Goal: Communication & Community: Answer question/provide support

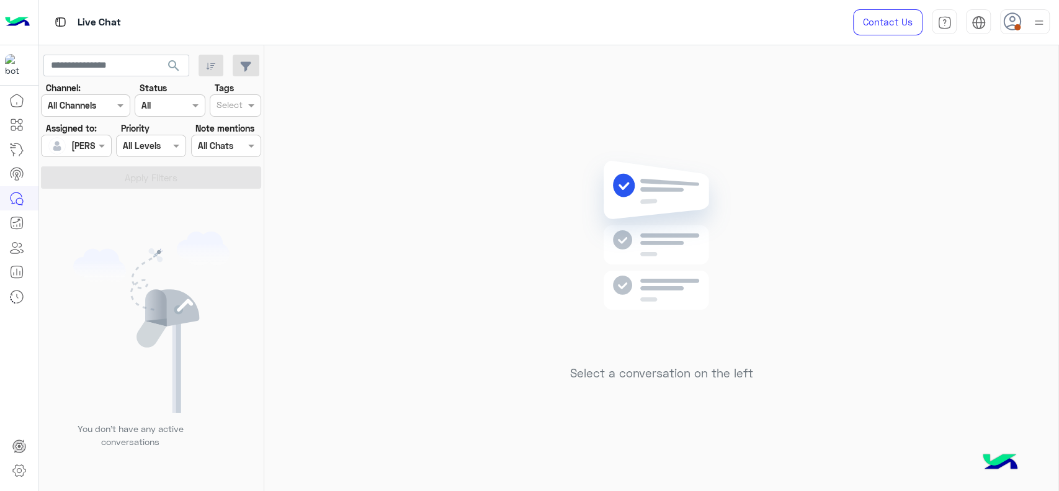
click at [1035, 20] on img at bounding box center [1040, 23] width 16 height 16
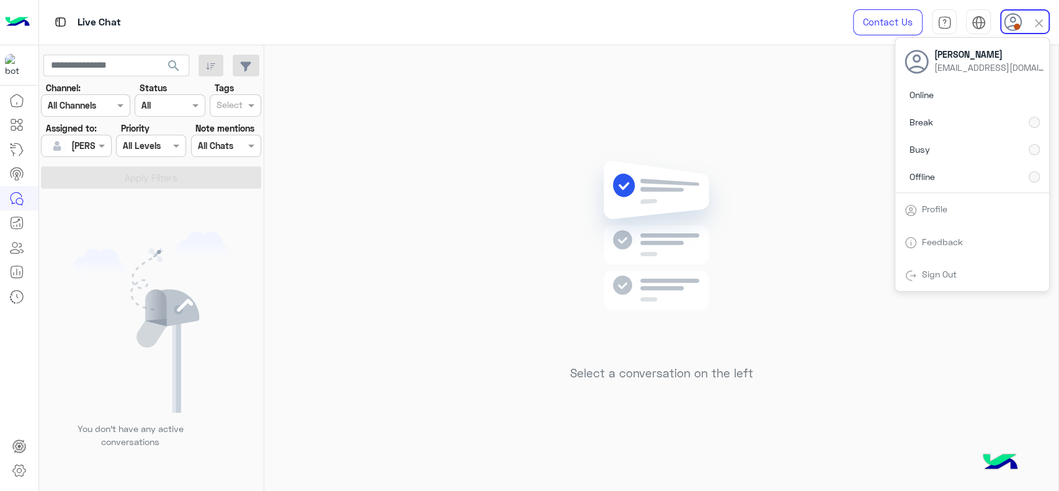
click at [714, 122] on div "Select a conversation on the left" at bounding box center [661, 270] width 794 height 451
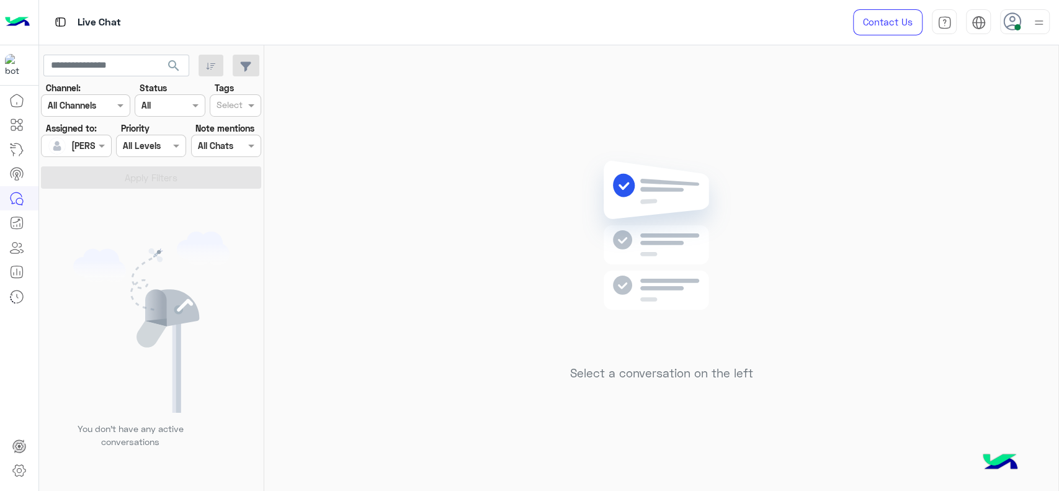
click at [1012, 253] on div "Select a conversation on the left" at bounding box center [661, 270] width 794 height 451
click at [475, 270] on div "Select a conversation on the left" at bounding box center [661, 270] width 794 height 451
click at [405, 234] on div "Select a conversation on the left" at bounding box center [661, 270] width 794 height 451
click at [410, 122] on div "Select a conversation on the left" at bounding box center [661, 270] width 794 height 451
click at [362, 233] on div "Select a conversation on the left" at bounding box center [661, 270] width 794 height 451
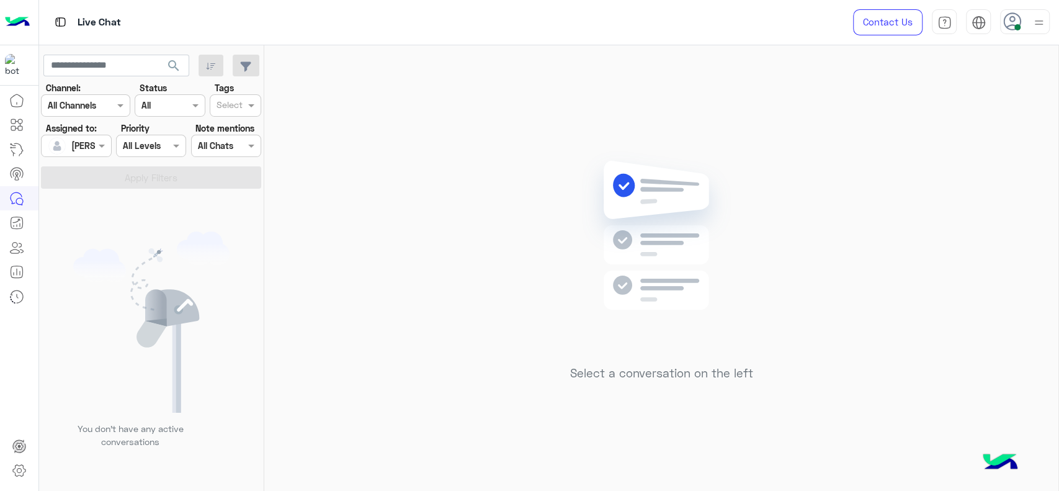
drag, startPoint x: 390, startPoint y: 41, endPoint x: 204, endPoint y: -72, distance: 217.2
click at [204, 0] on html "Live Chat Contact Us Help Center عربي English search Channel: Channel All Chann…" at bounding box center [529, 245] width 1059 height 491
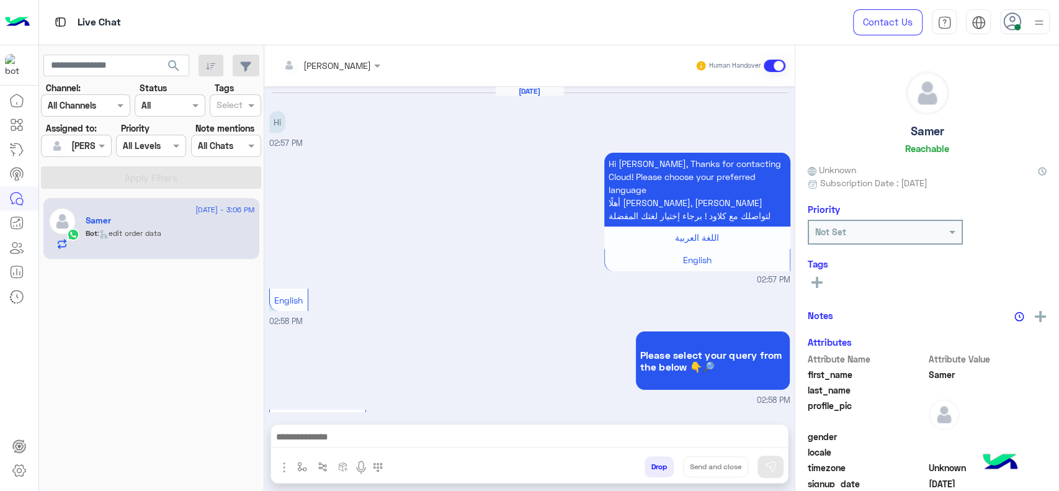
scroll to position [838, 0]
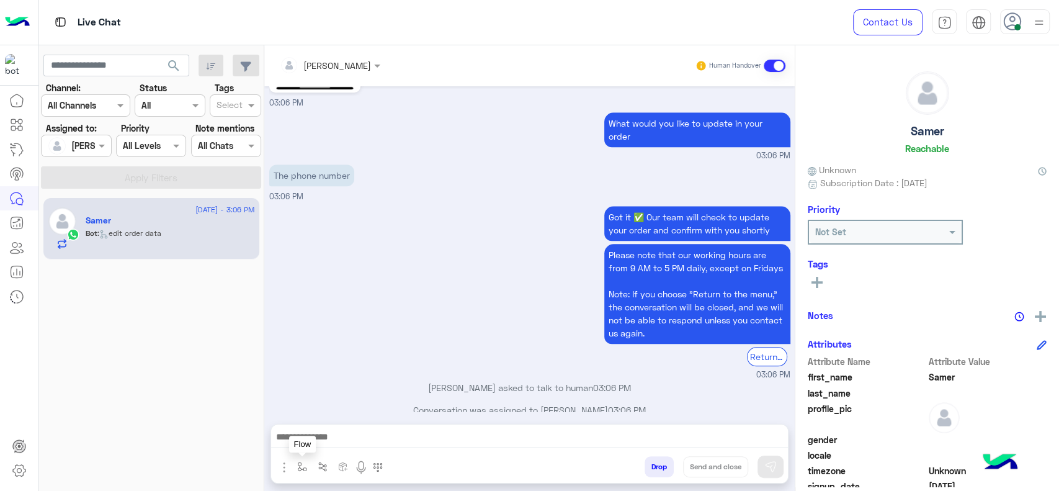
click at [305, 469] on img "button" at bounding box center [302, 467] width 10 height 10
click at [307, 441] on input "text" at bounding box center [324, 440] width 51 height 14
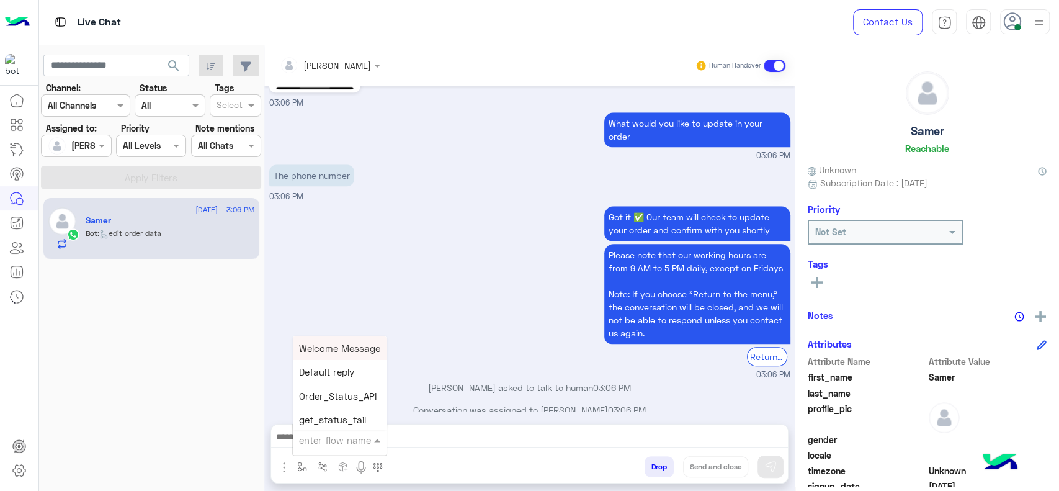
type input "*"
click at [333, 392] on span "J Greeting" at bounding box center [321, 392] width 45 height 11
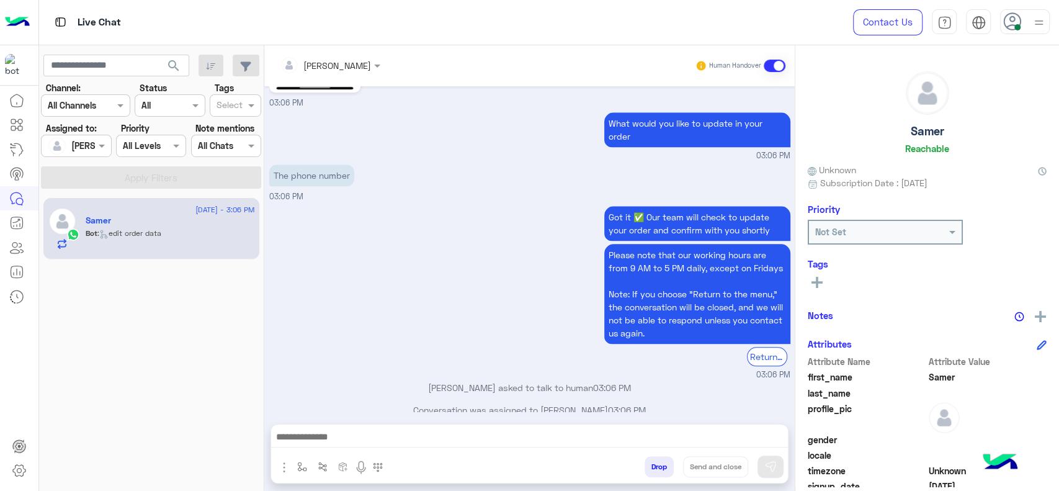
type textarea "**********"
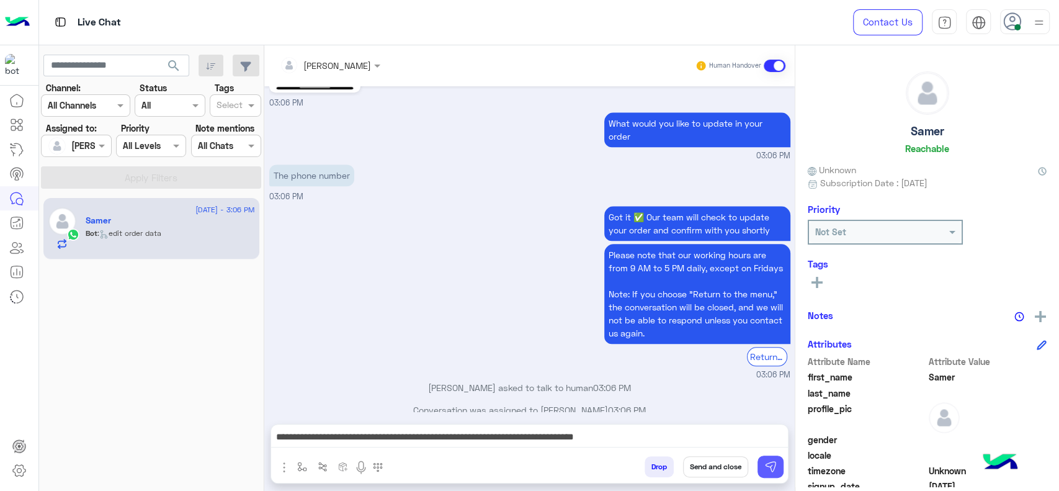
click at [777, 469] on button at bounding box center [771, 467] width 26 height 22
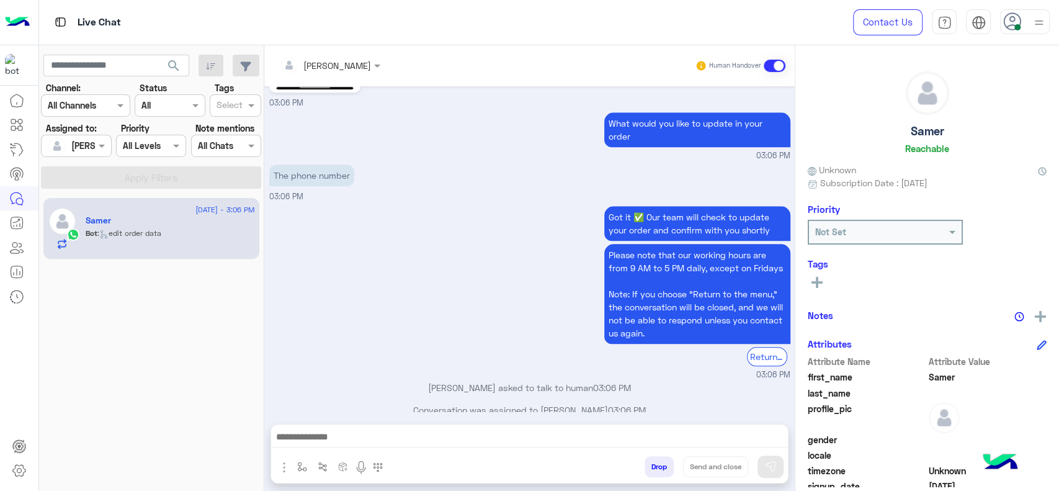
click at [458, 266] on div "Got it ✅ Our team will check to update your order and confirm with you shortly …" at bounding box center [529, 292] width 521 height 178
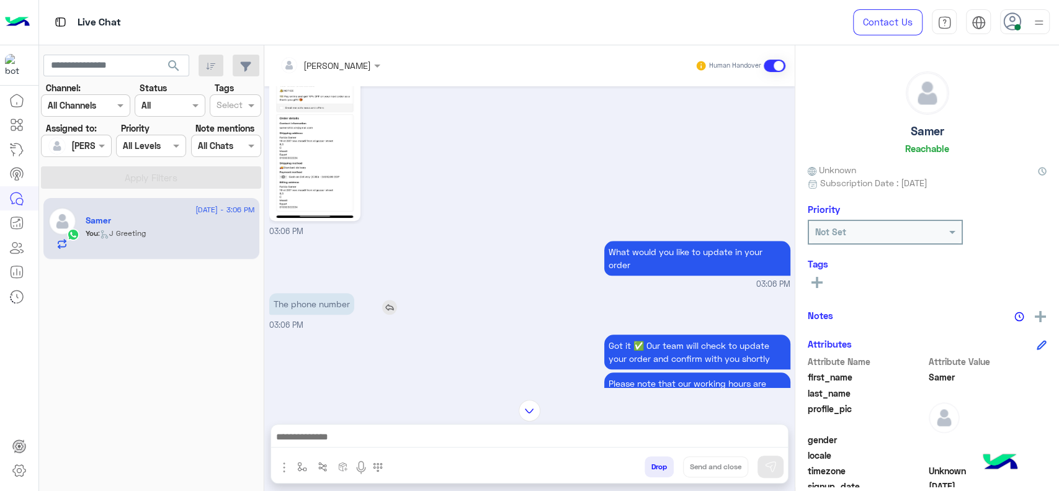
scroll to position [706, 0]
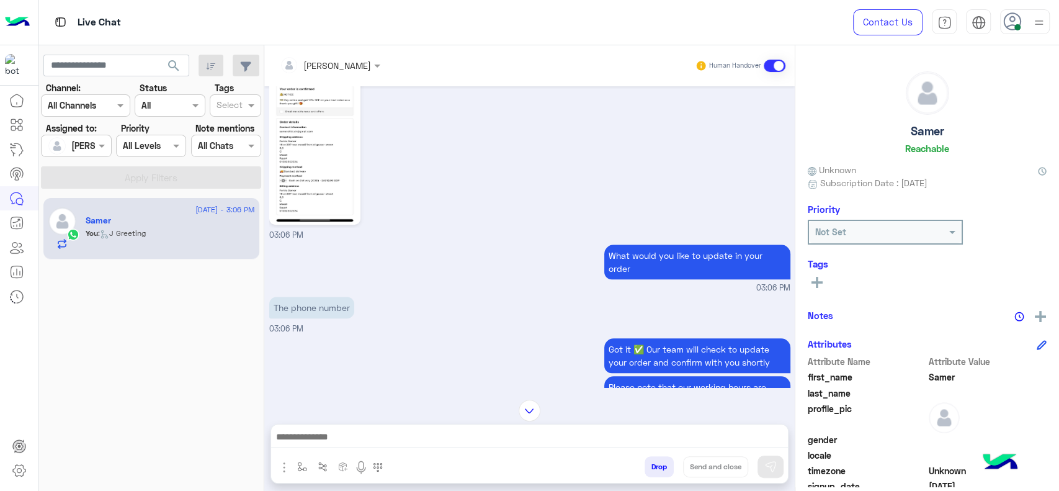
click at [308, 59] on input "text" at bounding box center [314, 65] width 68 height 13
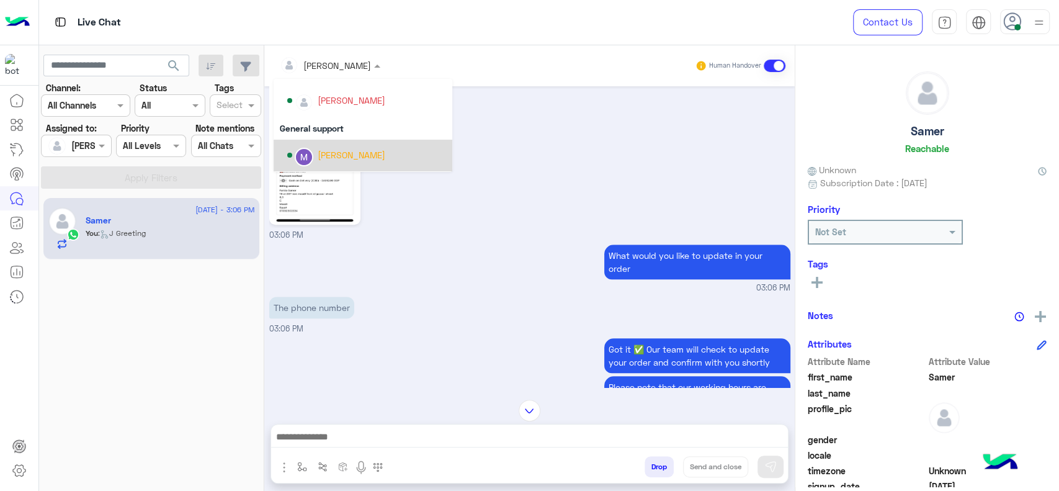
scroll to position [210, 0]
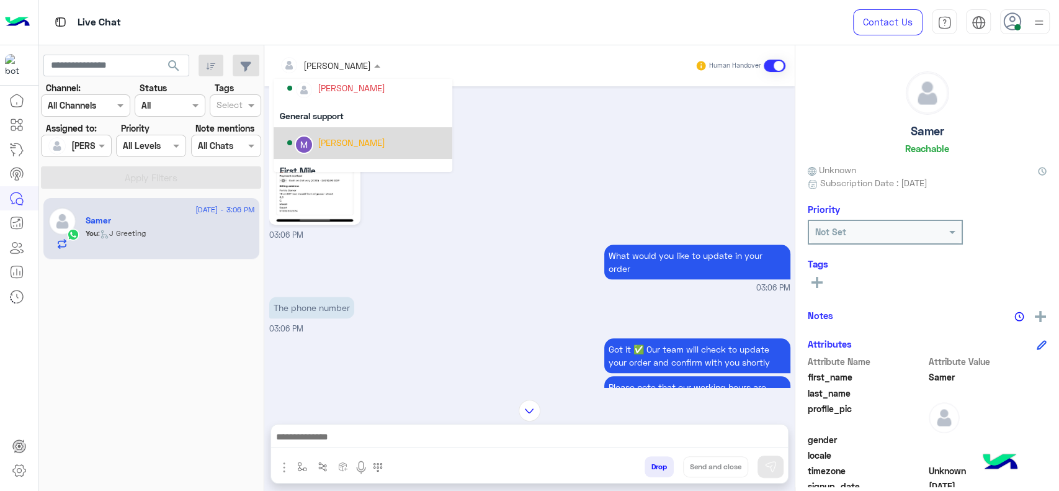
click at [321, 151] on div "Marex George" at bounding box center [366, 143] width 159 height 22
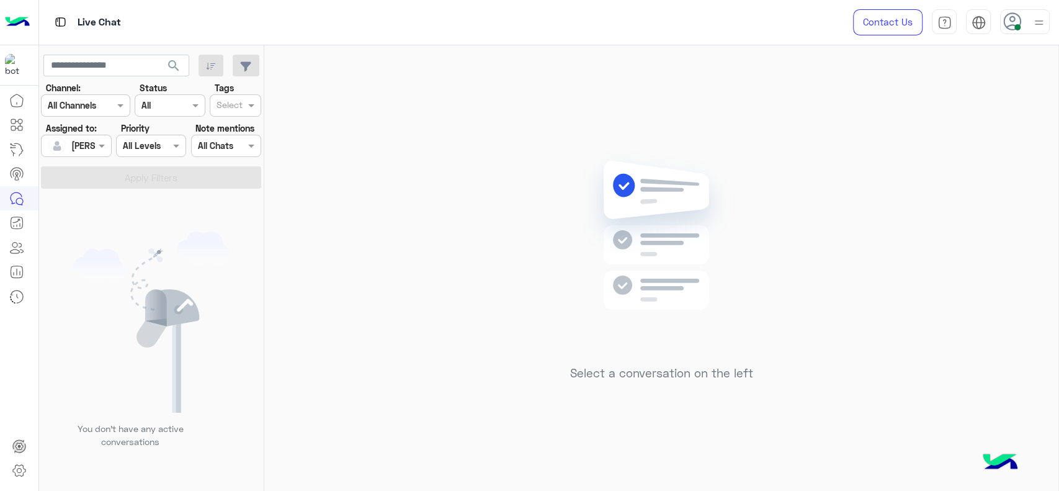
click at [446, 341] on div "Select a conversation on the left" at bounding box center [661, 270] width 794 height 451
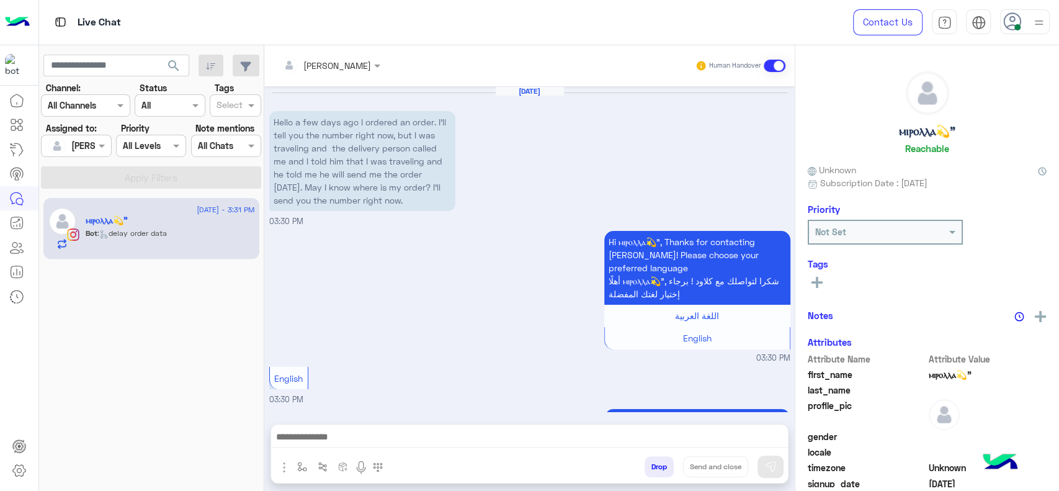
scroll to position [1027, 0]
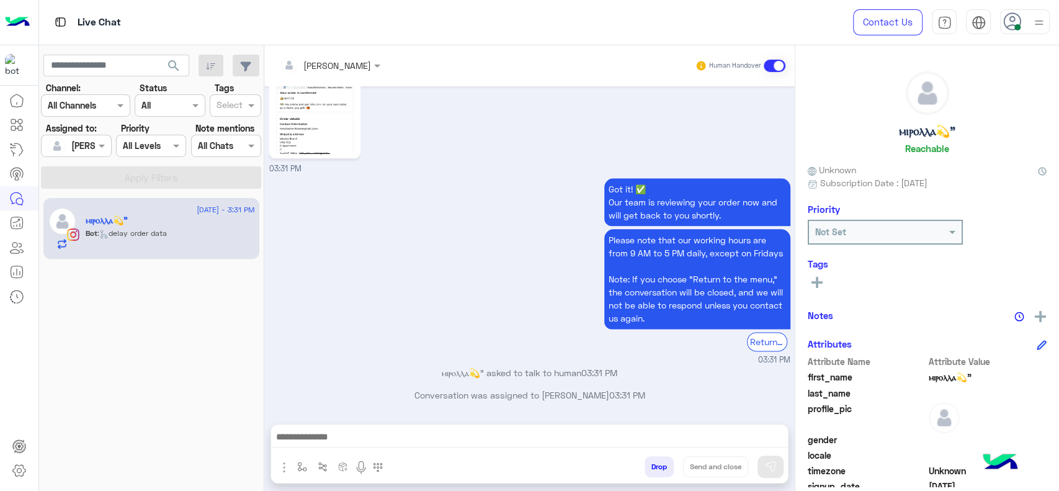
click at [289, 469] on img "button" at bounding box center [284, 467] width 15 height 15
click at [307, 465] on button "button" at bounding box center [302, 466] width 20 height 20
click at [328, 427] on div "enter flow name" at bounding box center [339, 439] width 95 height 33
click at [321, 434] on input "text" at bounding box center [324, 440] width 51 height 14
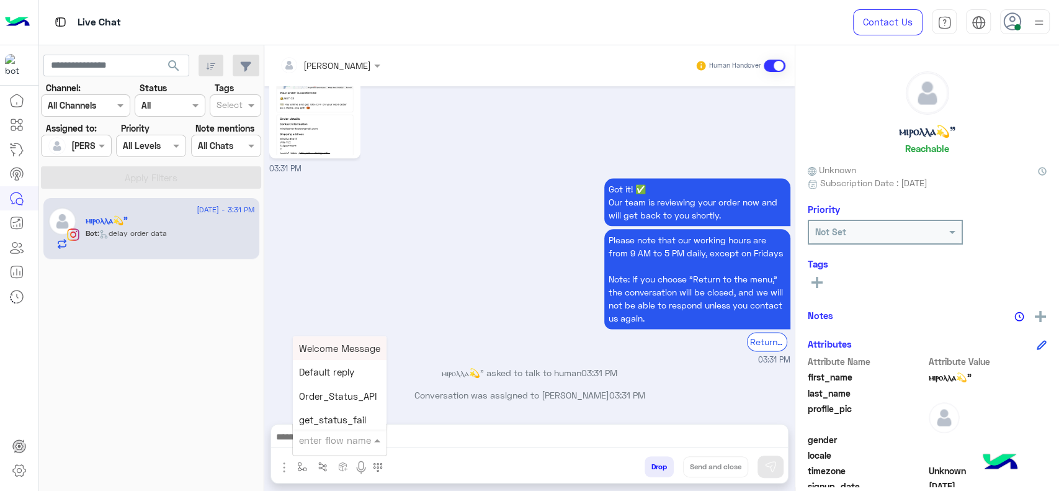
type input "*"
click at [322, 390] on span "J Greeting" at bounding box center [321, 392] width 45 height 11
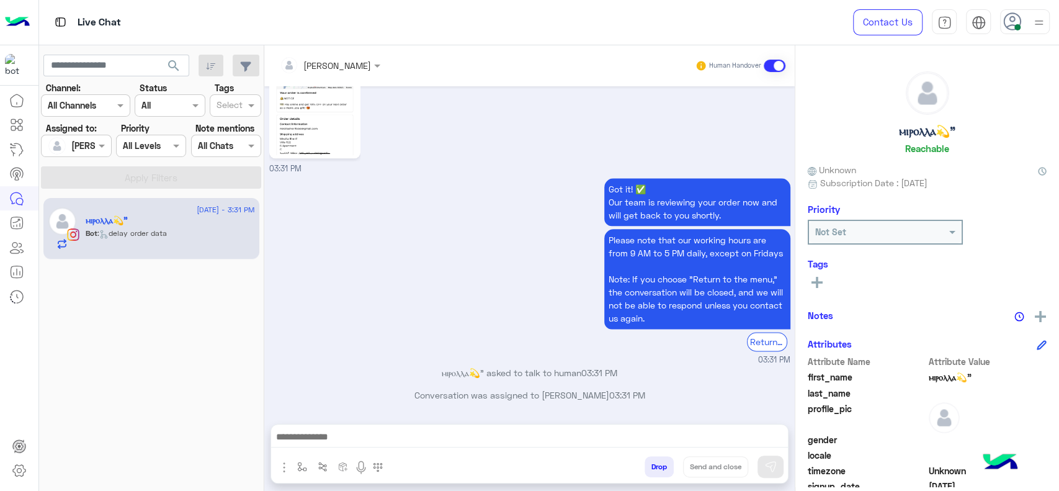
type textarea "**********"
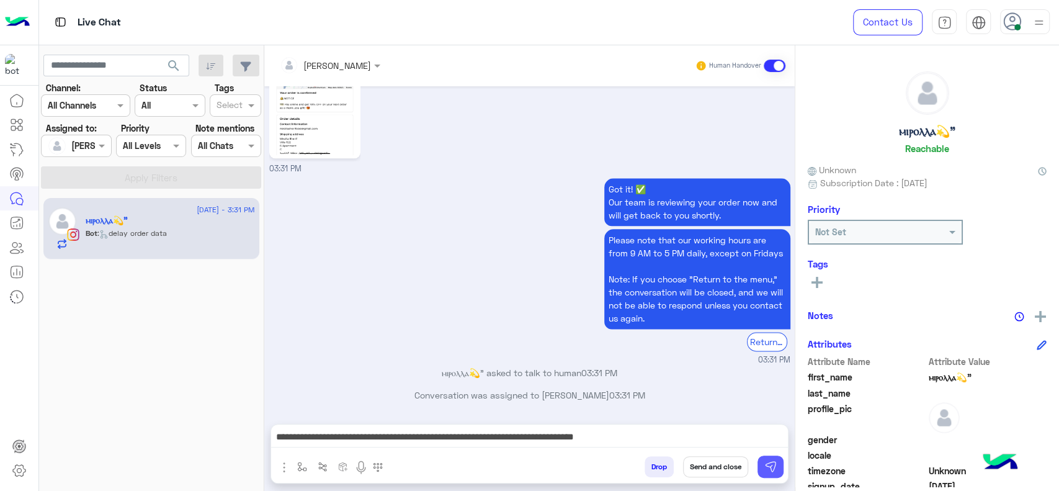
click at [771, 472] on img at bounding box center [771, 467] width 12 height 12
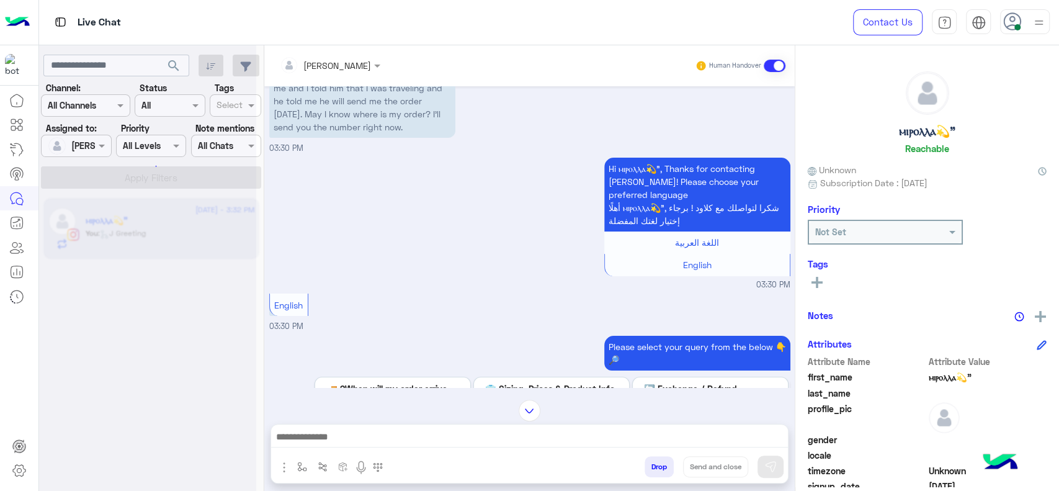
scroll to position [0, 0]
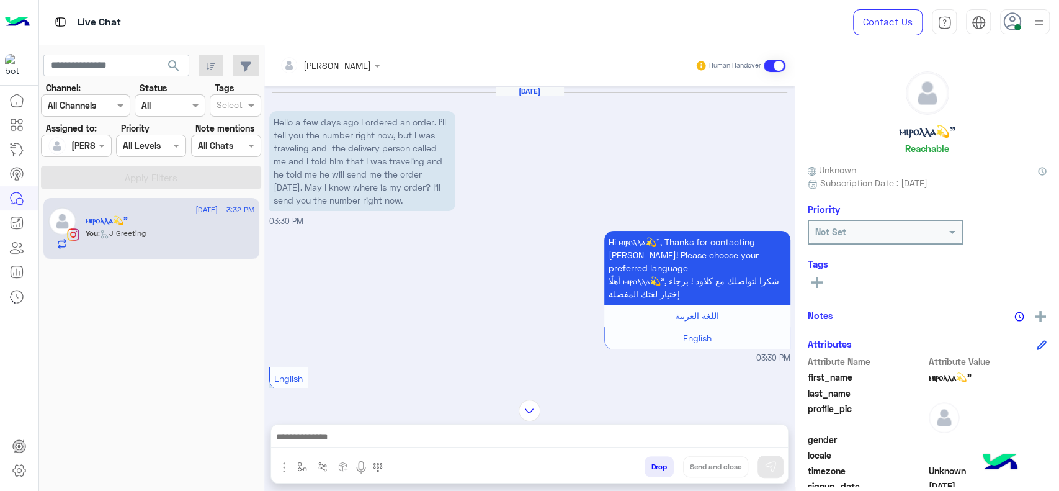
click at [359, 311] on div "Hi ⲙⲓⲣⲟⲗⲗⲁ💫”, Thanks for contacting Cloud! Please choose your preferred languag…" at bounding box center [529, 296] width 521 height 137
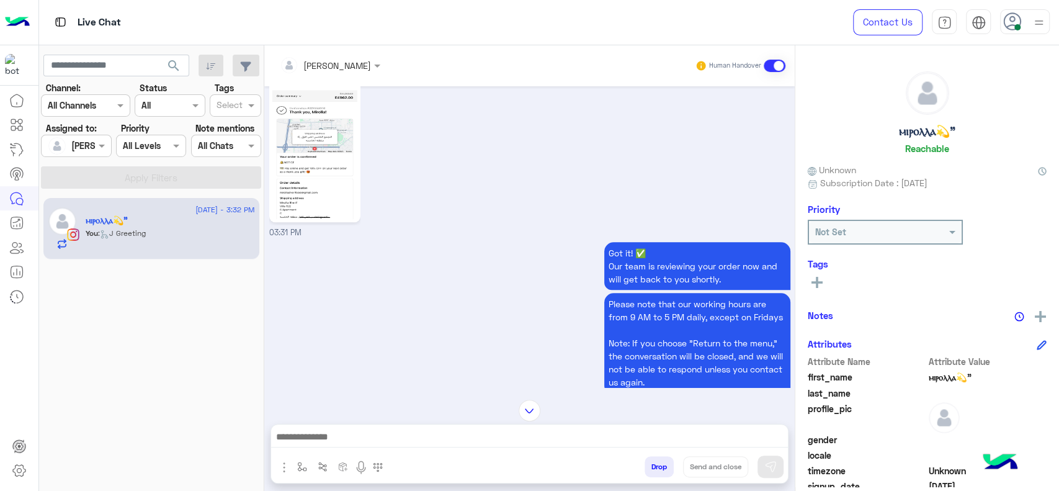
scroll to position [950, 0]
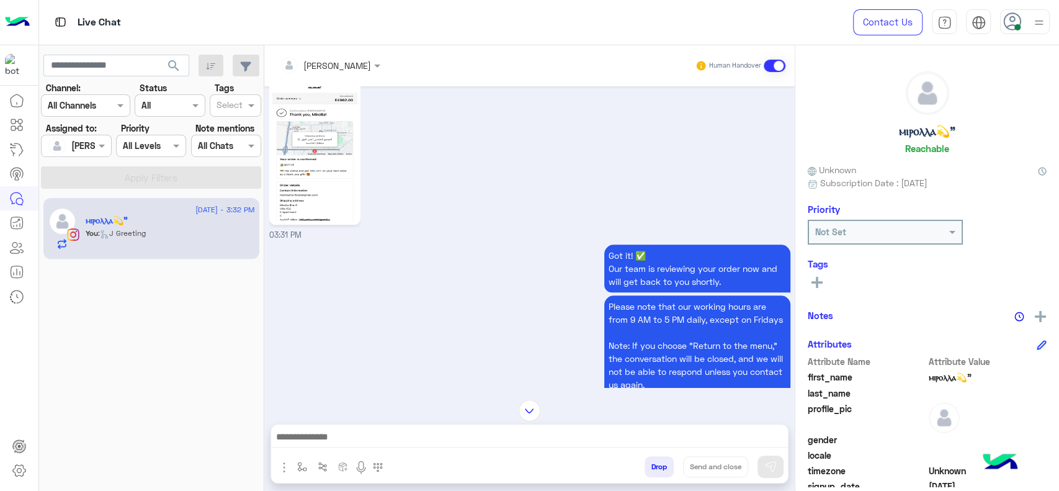
click at [321, 201] on img at bounding box center [314, 146] width 85 height 151
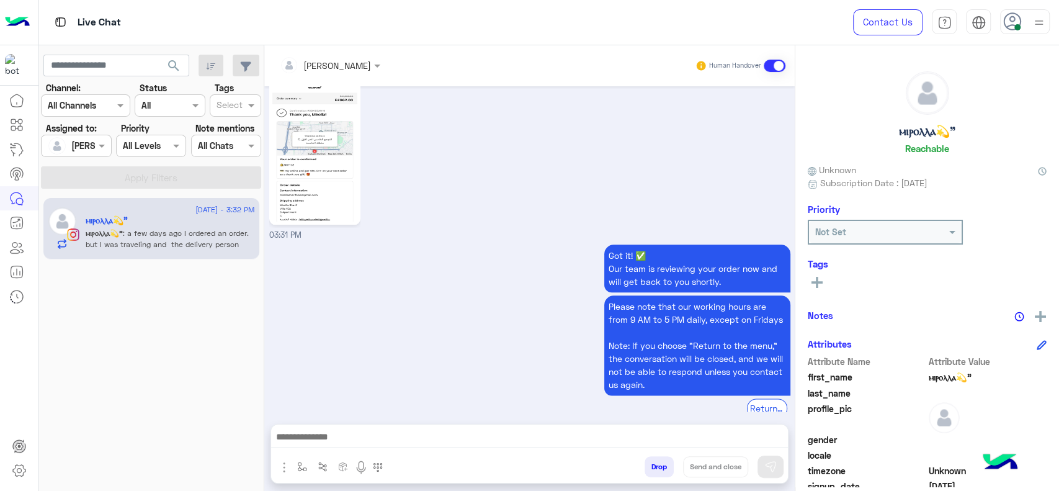
scroll to position [1208, 0]
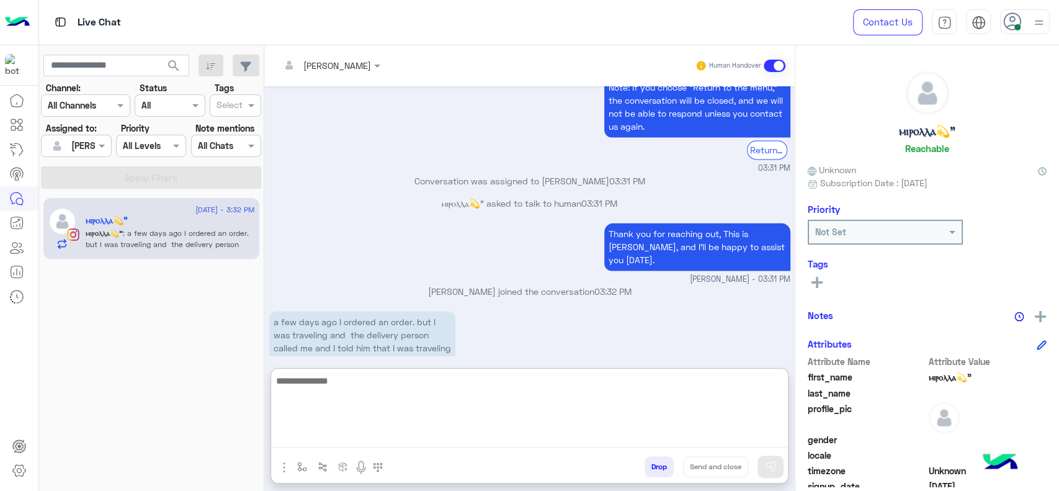
drag, startPoint x: 397, startPoint y: 440, endPoint x: 640, endPoint y: 2, distance: 500.6
click at [397, 439] on textarea at bounding box center [529, 410] width 517 height 74
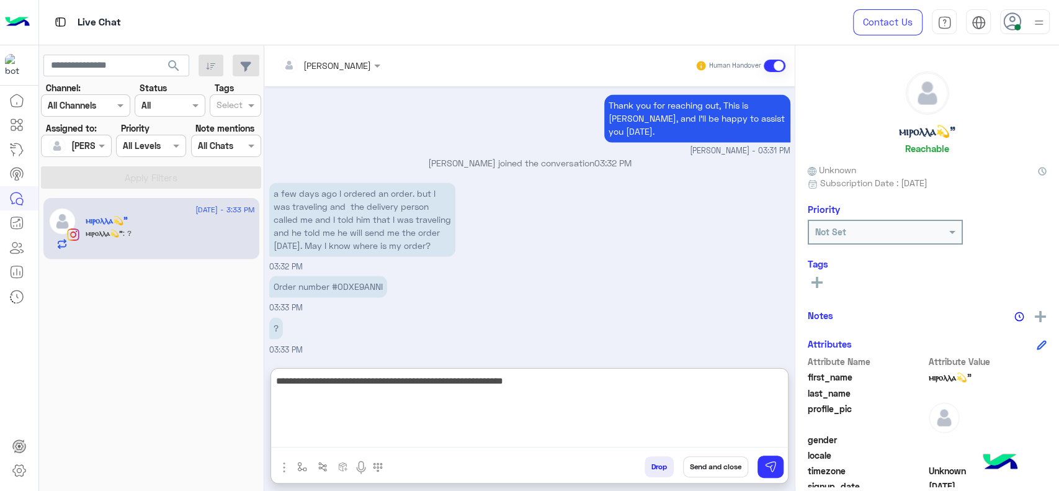
scroll to position [1346, 0]
click at [566, 390] on textarea "**********" at bounding box center [529, 410] width 517 height 74
type textarea "**********"
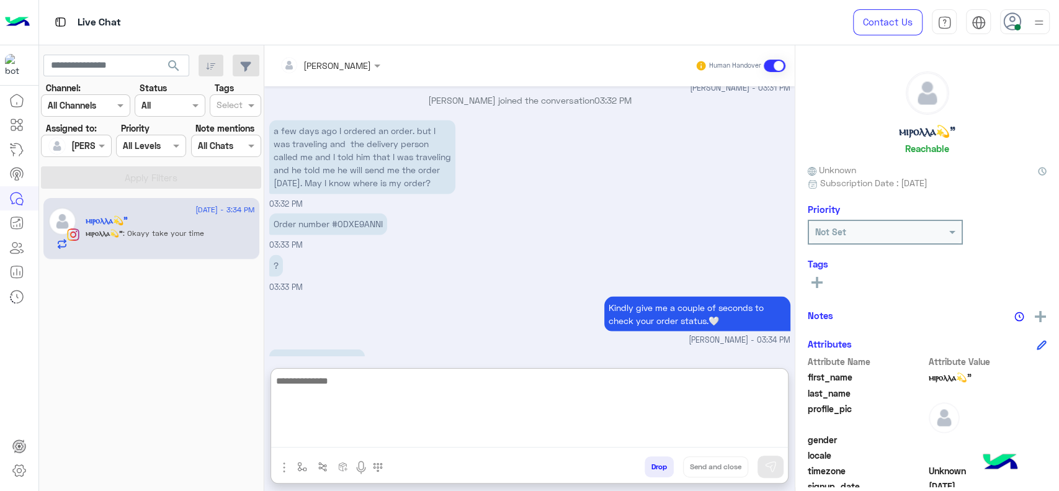
scroll to position [1440, 0]
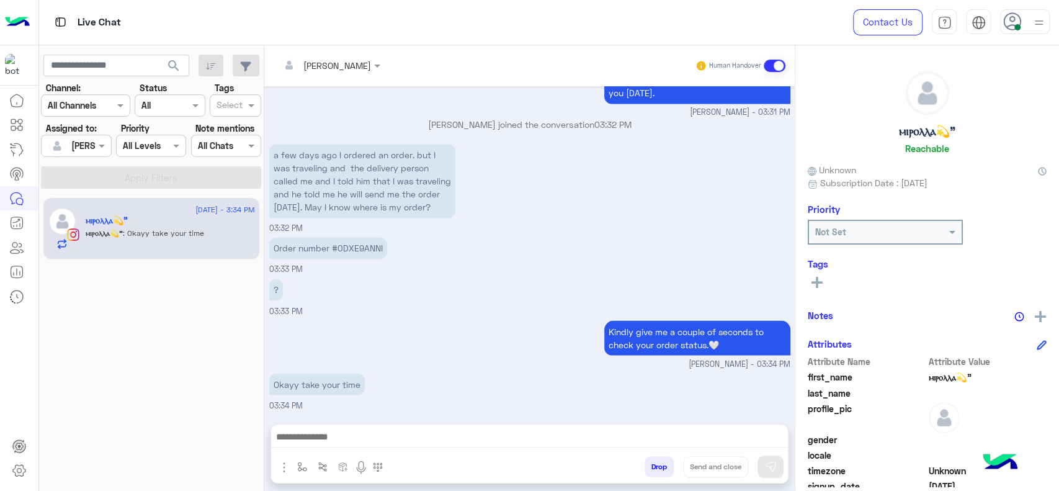
click at [368, 317] on div "Kindly give me a couple of seconds to check your order status.🤍 Jana Aboelseoud…" at bounding box center [529, 343] width 521 height 53
click at [407, 330] on div "Kindly give me a couple of seconds to check your order status.🤍 Jana Aboelseoud…" at bounding box center [529, 343] width 521 height 53
click at [559, 272] on div "Order number #0DXE9ANNI 03:33 PM" at bounding box center [529, 255] width 521 height 42
click at [426, 359] on small "Jana Aboelseoud - 03:34 PM" at bounding box center [529, 364] width 521 height 12
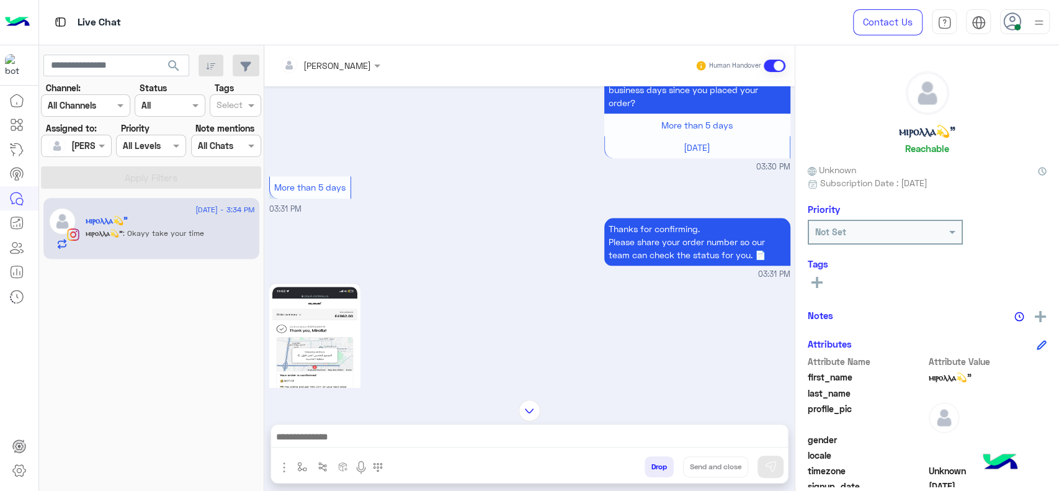
scroll to position [791, 0]
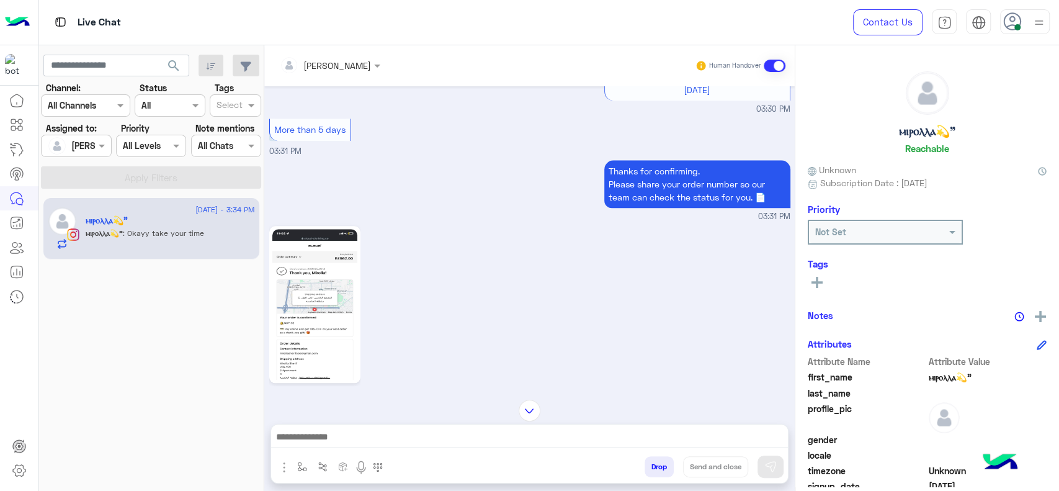
click at [323, 303] on img at bounding box center [314, 304] width 85 height 151
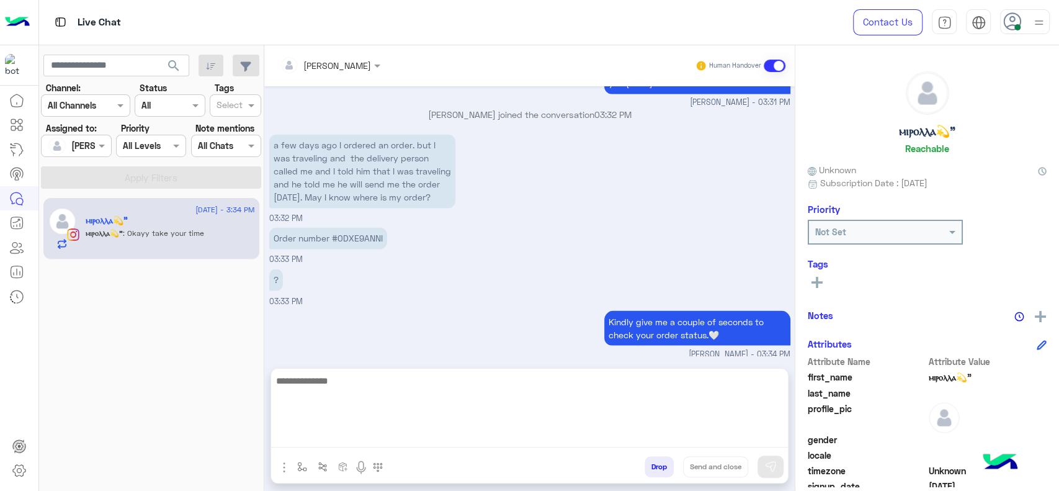
click at [487, 440] on textarea at bounding box center [529, 410] width 517 height 74
type textarea "*"
type textarea "**********"
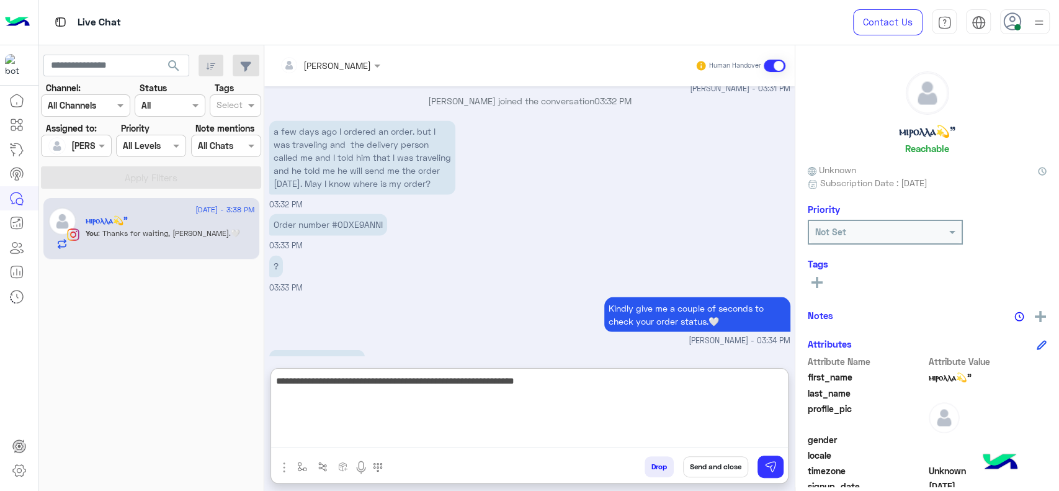
scroll to position [1383, 0]
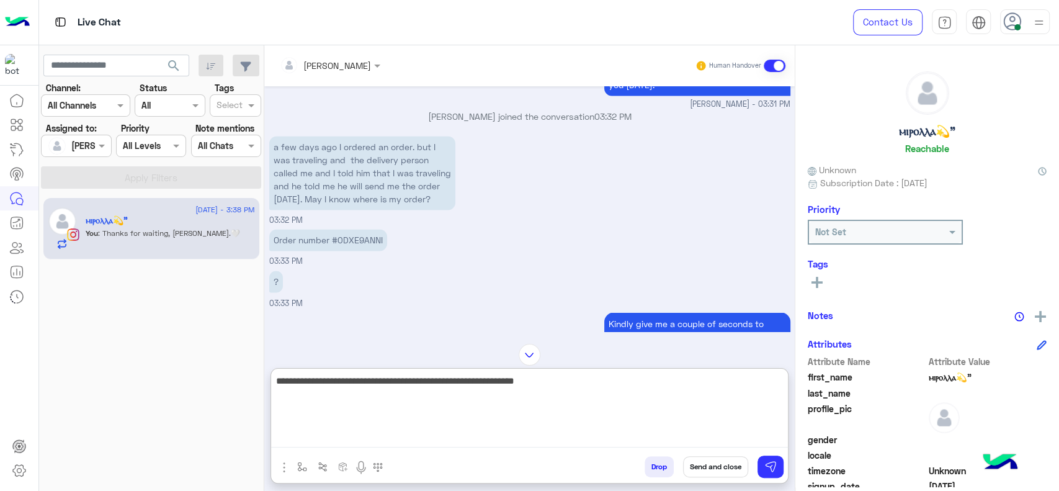
click at [573, 403] on textarea "**********" at bounding box center [529, 410] width 517 height 74
type textarea "**********"
click at [579, 432] on textarea "**********" at bounding box center [529, 410] width 517 height 74
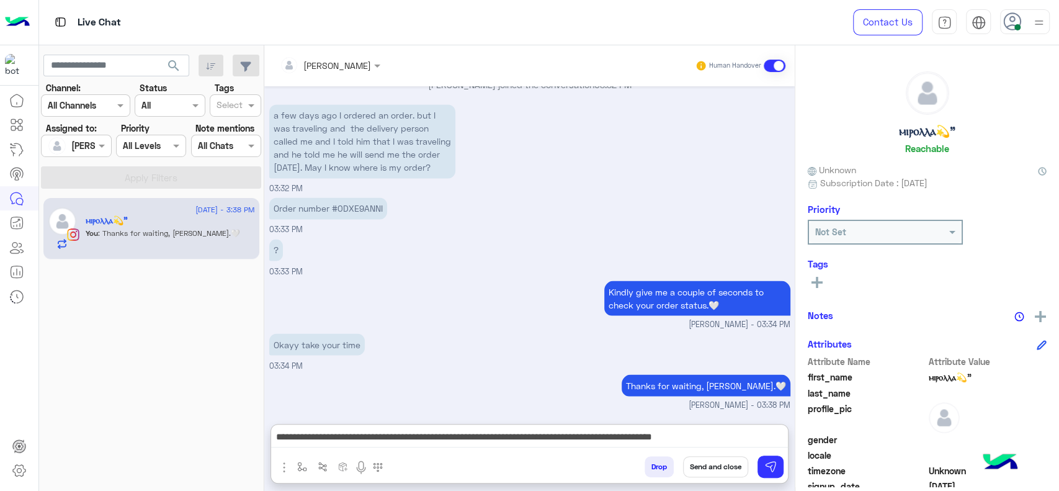
click at [267, 418] on div "Jana Aboelseoud Human Handover Sep 13, 2025 Hello a few days ago I ordered an o…" at bounding box center [529, 270] width 531 height 451
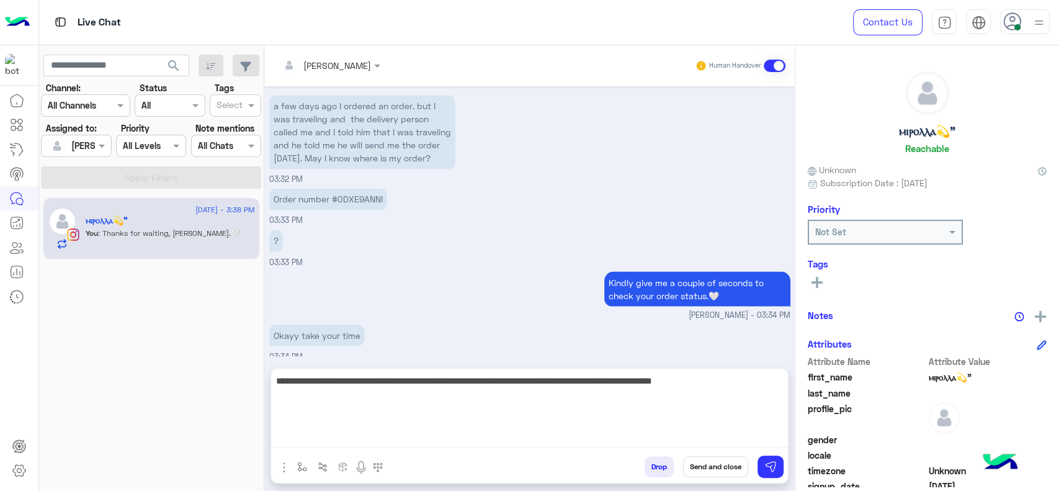
click at [392, 436] on textarea "**********" at bounding box center [529, 410] width 517 height 74
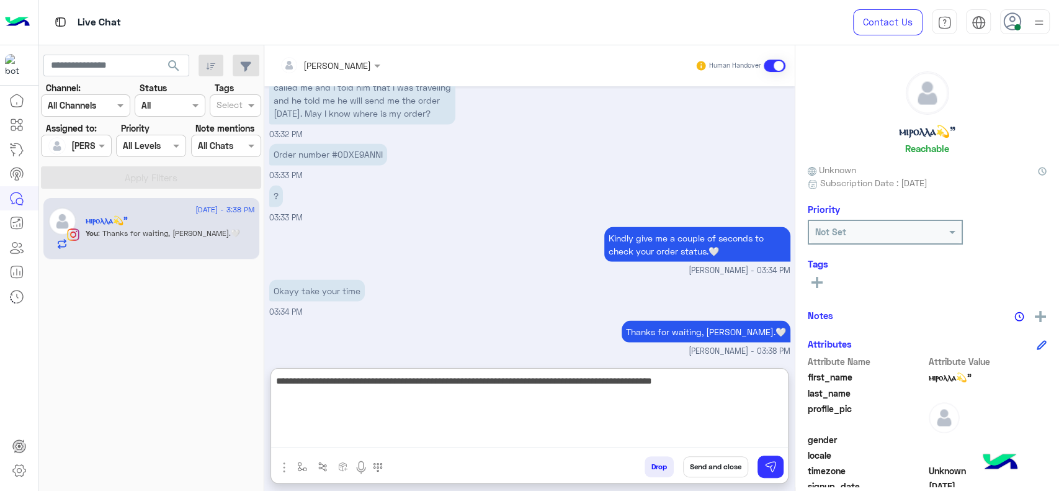
scroll to position [1480, 0]
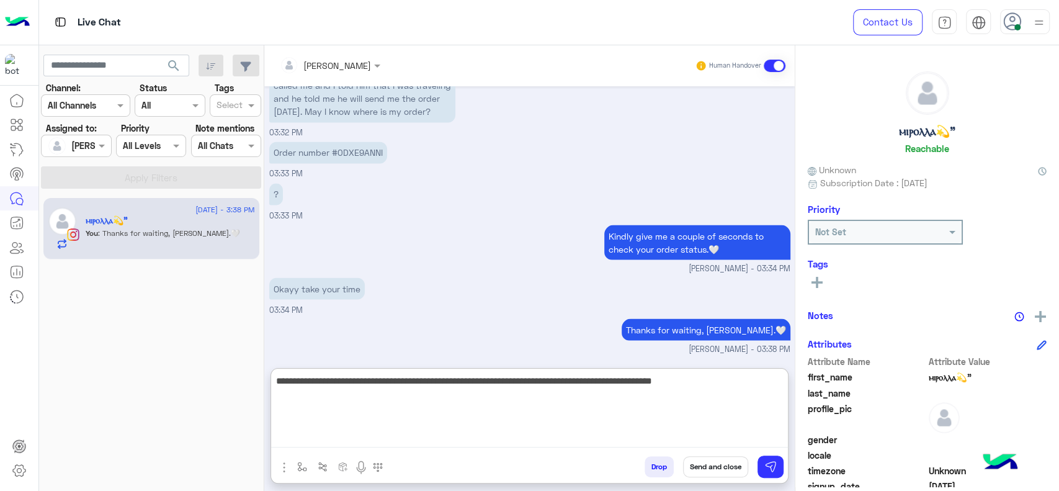
click at [705, 410] on textarea "**********" at bounding box center [529, 410] width 517 height 74
click at [724, 388] on textarea "**********" at bounding box center [529, 410] width 517 height 74
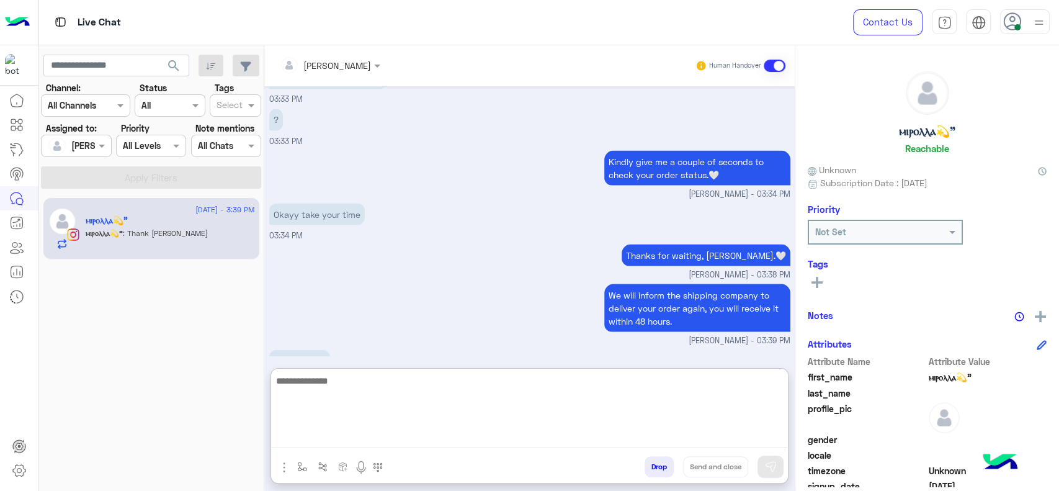
scroll to position [1586, 0]
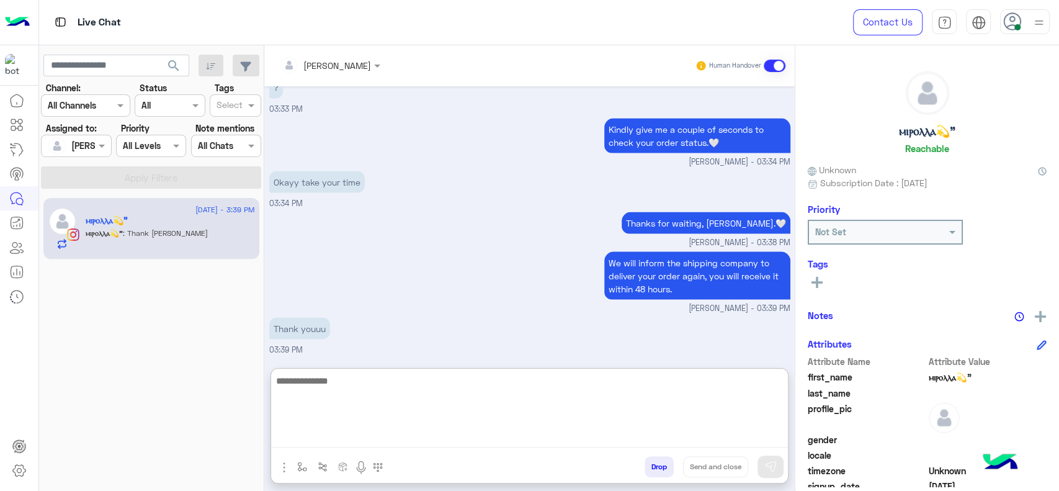
paste textarea "**********"
type textarea "**********"
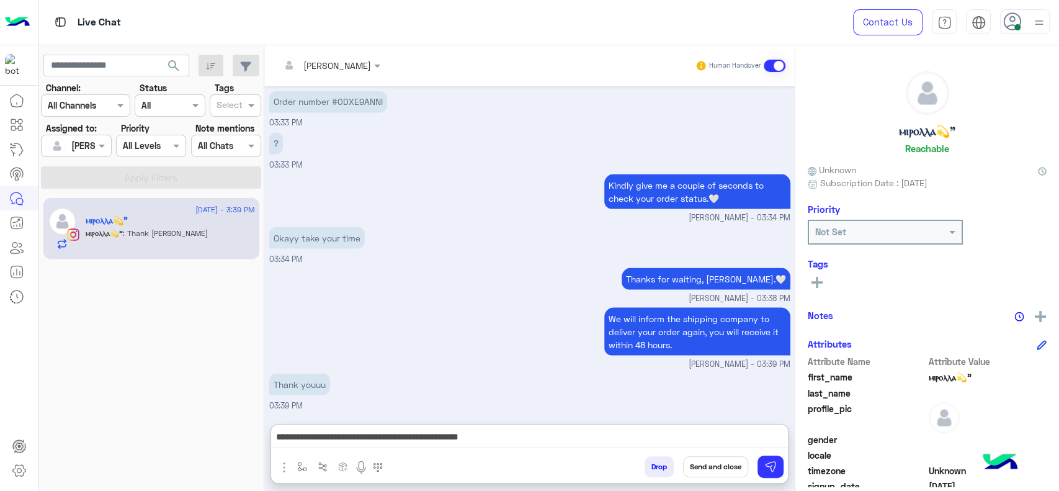
click at [712, 470] on button "Send and close" at bounding box center [715, 466] width 65 height 21
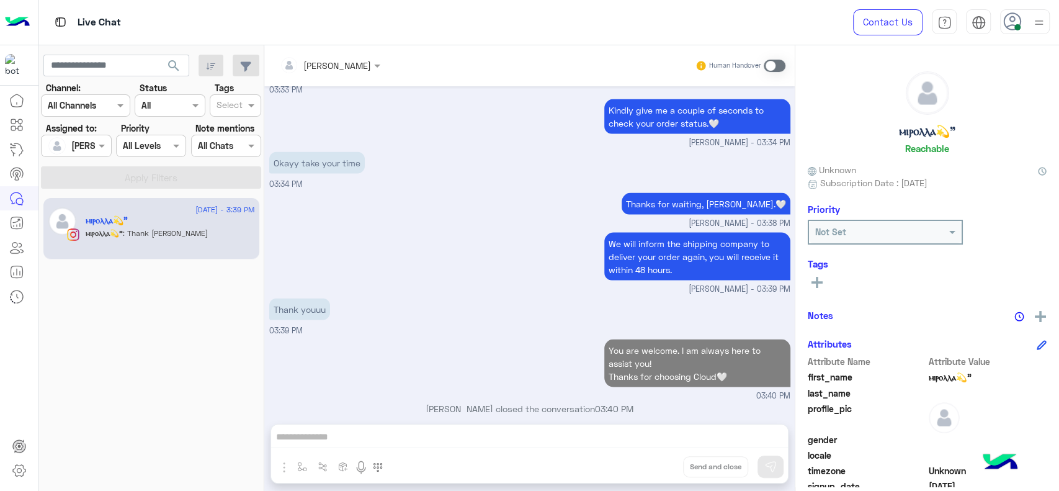
scroll to position [1619, 0]
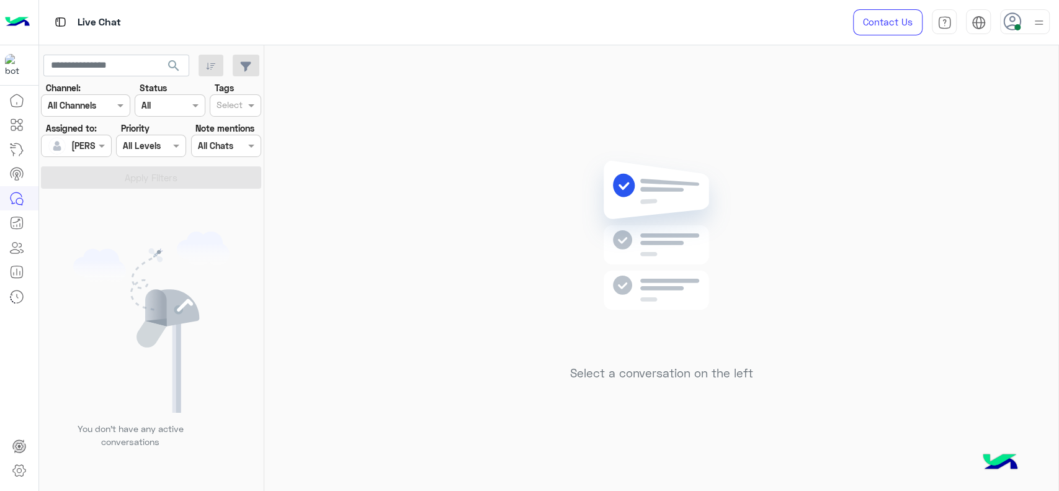
click at [263, 254] on div "You don’t have any active conversations" at bounding box center [151, 344] width 225 height 302
click at [404, 245] on div "Select a conversation on the left" at bounding box center [661, 270] width 794 height 451
click at [467, 233] on div "Select a conversation on the left" at bounding box center [661, 270] width 794 height 451
click at [479, 251] on div "Select a conversation on the left" at bounding box center [661, 270] width 794 height 451
click at [353, 219] on div "Select a conversation on the left" at bounding box center [661, 270] width 794 height 451
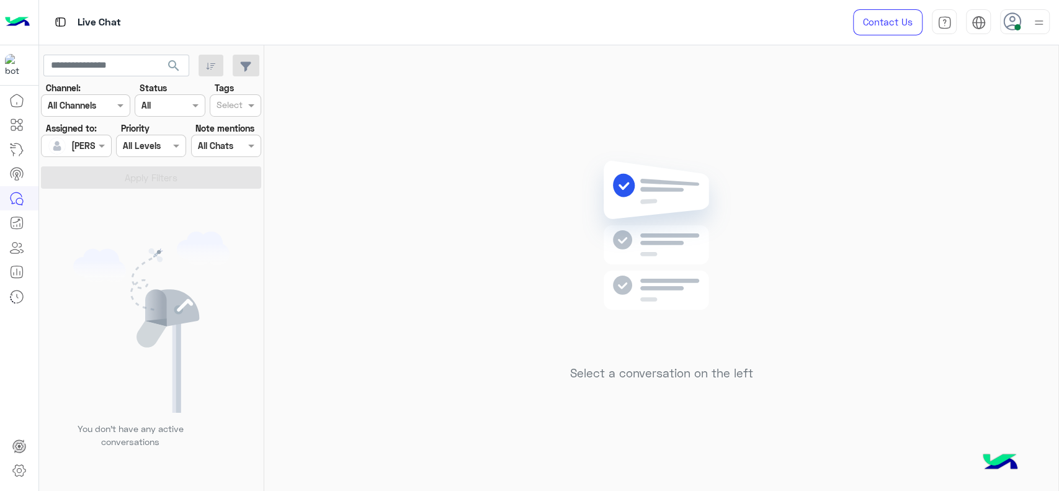
click at [425, 265] on div "Select a conversation on the left" at bounding box center [661, 270] width 794 height 451
click at [358, 228] on div "Select a conversation on the left" at bounding box center [661, 270] width 794 height 451
click at [381, 143] on div "Select a conversation on the left" at bounding box center [661, 270] width 794 height 451
click at [353, 240] on div "Select a conversation on the left" at bounding box center [661, 270] width 794 height 451
click at [650, 112] on div "Select a conversation on the left" at bounding box center [661, 270] width 794 height 451
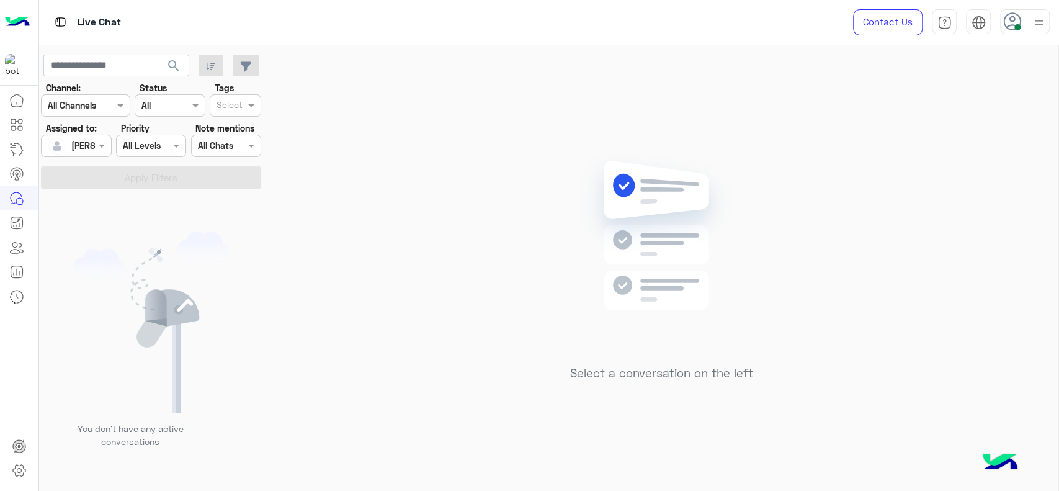
click at [342, 202] on div "Select a conversation on the left" at bounding box center [661, 270] width 794 height 451
click at [442, 225] on div "Select a conversation on the left" at bounding box center [661, 270] width 794 height 451
click at [279, 256] on div "Select a conversation on the left" at bounding box center [661, 270] width 794 height 451
drag, startPoint x: 539, startPoint y: 87, endPoint x: 520, endPoint y: 84, distance: 18.8
click at [539, 88] on div "Select a conversation on the left" at bounding box center [661, 270] width 794 height 451
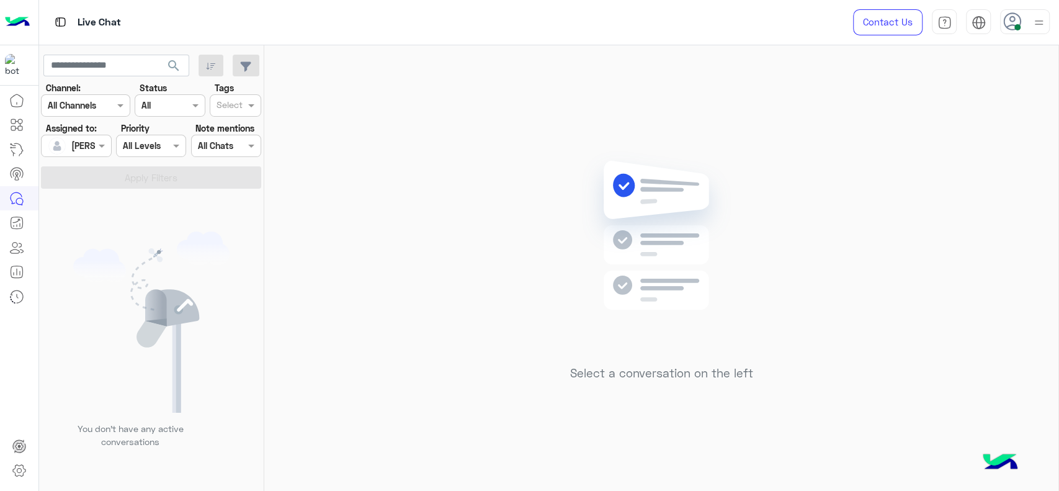
click at [467, 191] on div "Select a conversation on the left" at bounding box center [661, 270] width 794 height 451
drag, startPoint x: 591, startPoint y: 189, endPoint x: 491, endPoint y: 108, distance: 128.4
click at [591, 189] on img at bounding box center [661, 254] width 179 height 206
click at [484, 299] on div "Select a conversation on the left" at bounding box center [661, 270] width 794 height 451
click at [477, 146] on div "Select a conversation on the left" at bounding box center [661, 270] width 794 height 451
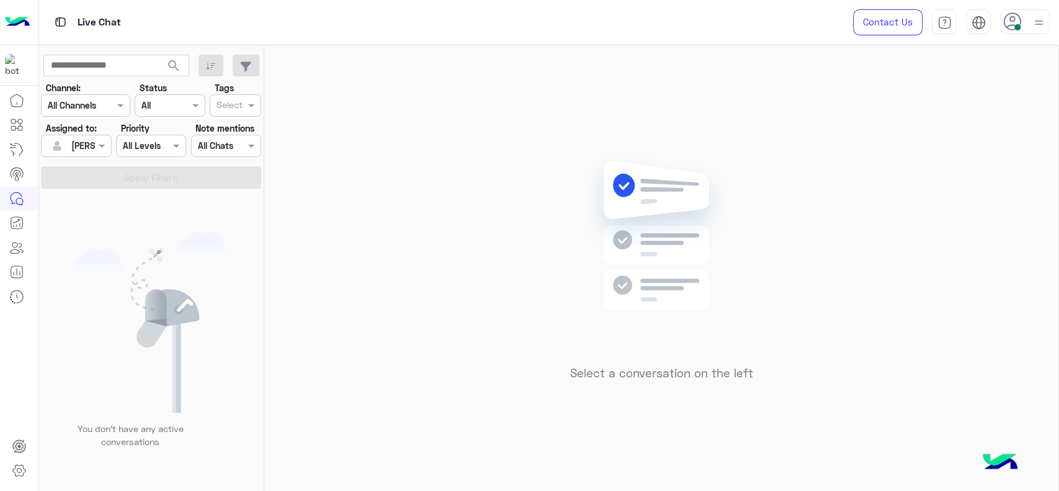
click at [80, 143] on div at bounding box center [76, 145] width 69 height 14
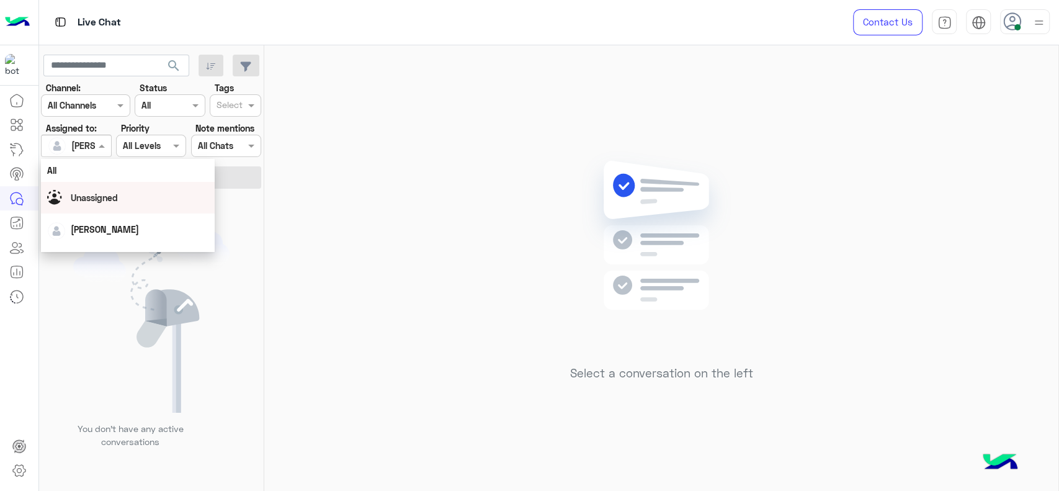
click at [80, 203] on div "Unassigned" at bounding box center [94, 197] width 47 height 13
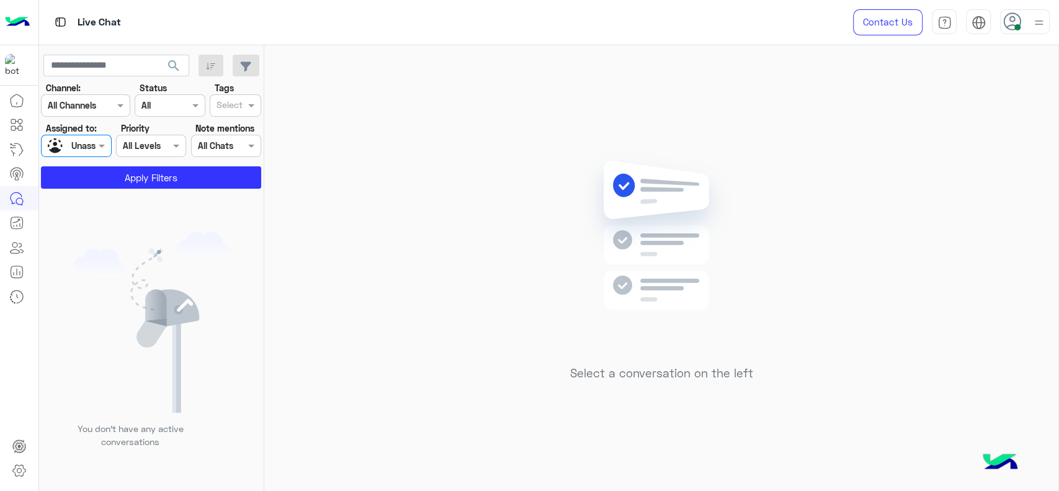
click at [240, 87] on div "Tags Select" at bounding box center [236, 98] width 52 height 35
click at [230, 100] on input "text" at bounding box center [230, 106] width 26 height 13
click at [228, 128] on div "J FOLLOW UP" at bounding box center [235, 130] width 39 height 13
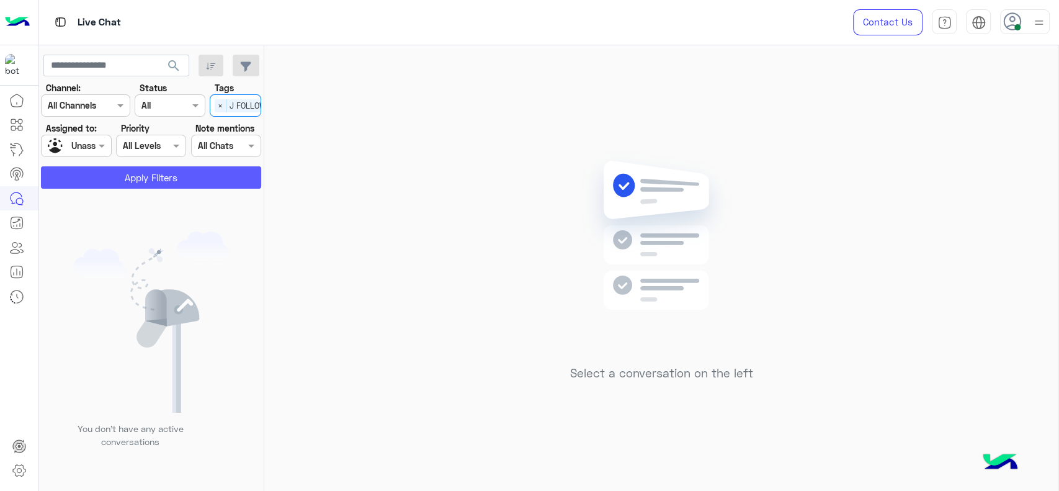
click at [164, 183] on button "Apply Filters" at bounding box center [151, 177] width 220 height 22
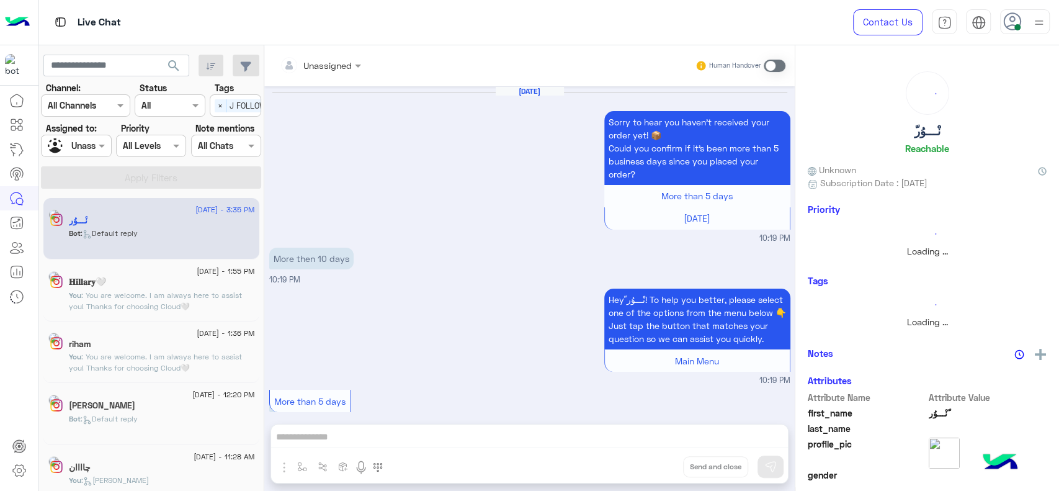
scroll to position [1298, 0]
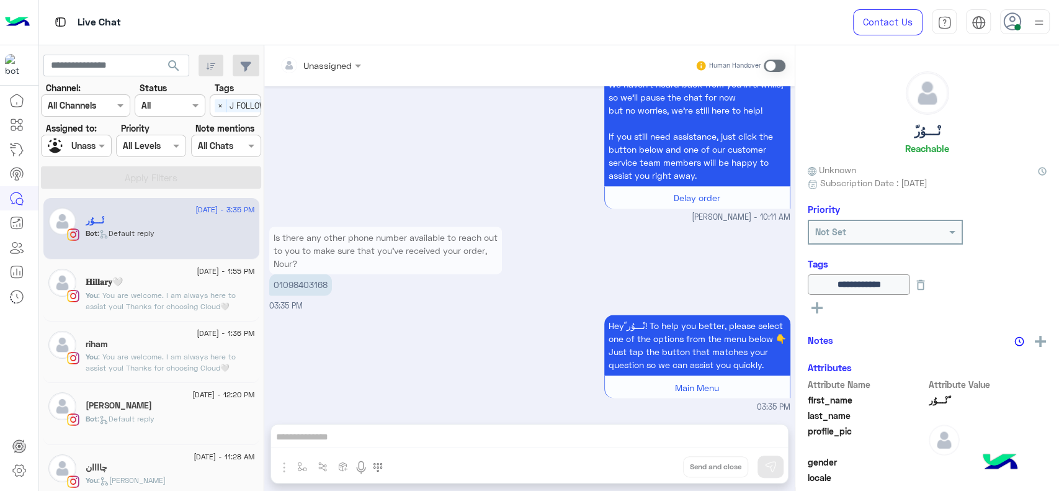
click at [353, 360] on div "Hey ّنْـــوُر! To help you better, please select one of the options from the me…" at bounding box center [529, 362] width 521 height 101
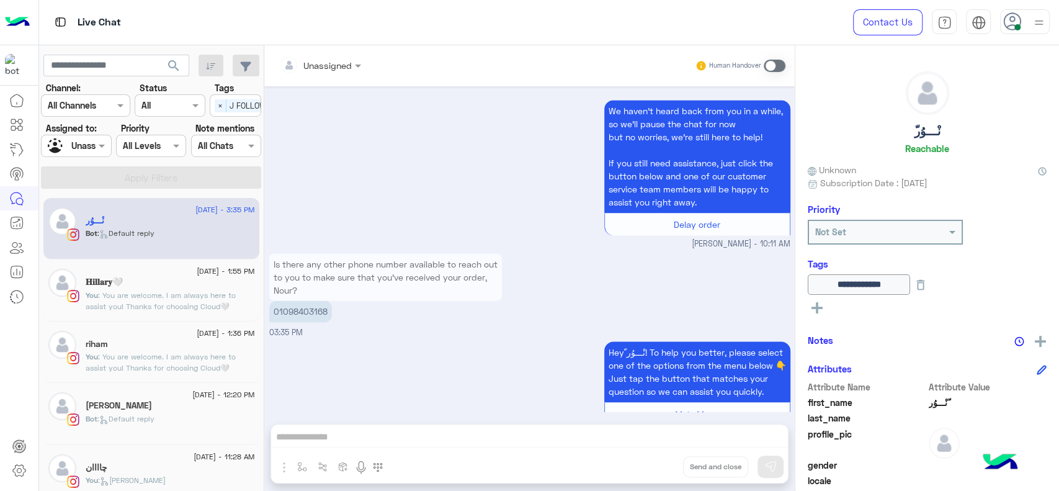
scroll to position [1270, 0]
click at [313, 301] on p "01098403168" at bounding box center [300, 312] width 63 height 22
copy p "01098403168"
click at [403, 356] on div "Hey ّنْـــوُر! To help you better, please select one of the options from the me…" at bounding box center [529, 389] width 521 height 101
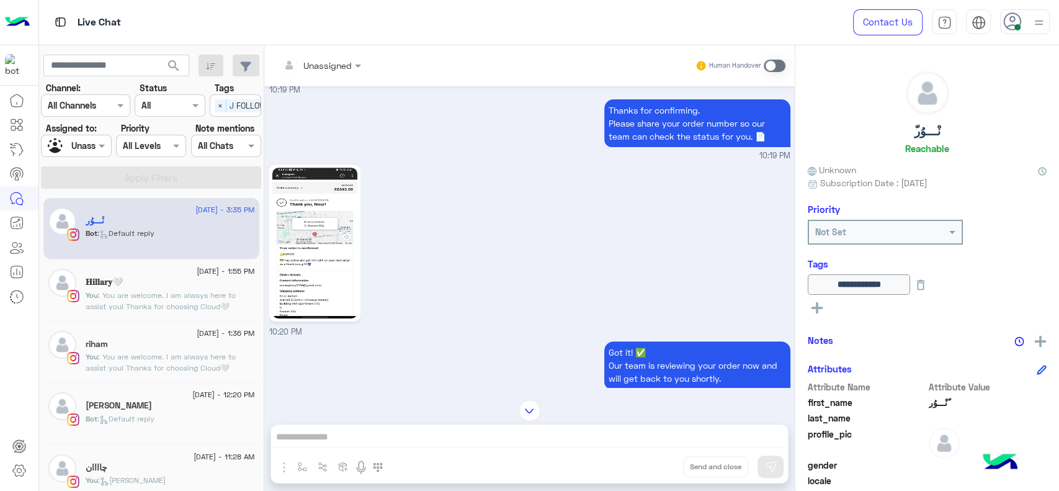
scroll to position [194, 0]
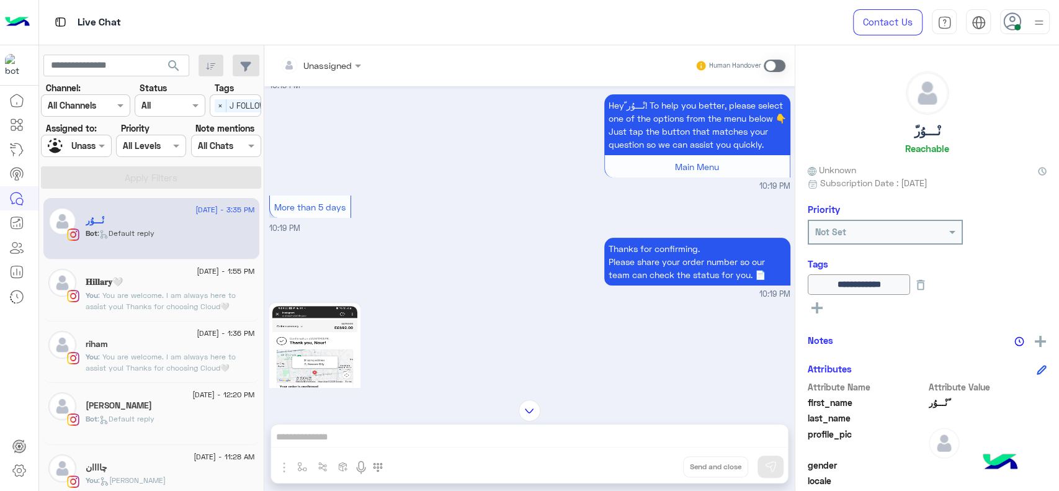
click at [330, 335] on img at bounding box center [314, 381] width 85 height 151
click at [84, 153] on div "Unassigned" at bounding box center [71, 146] width 47 height 22
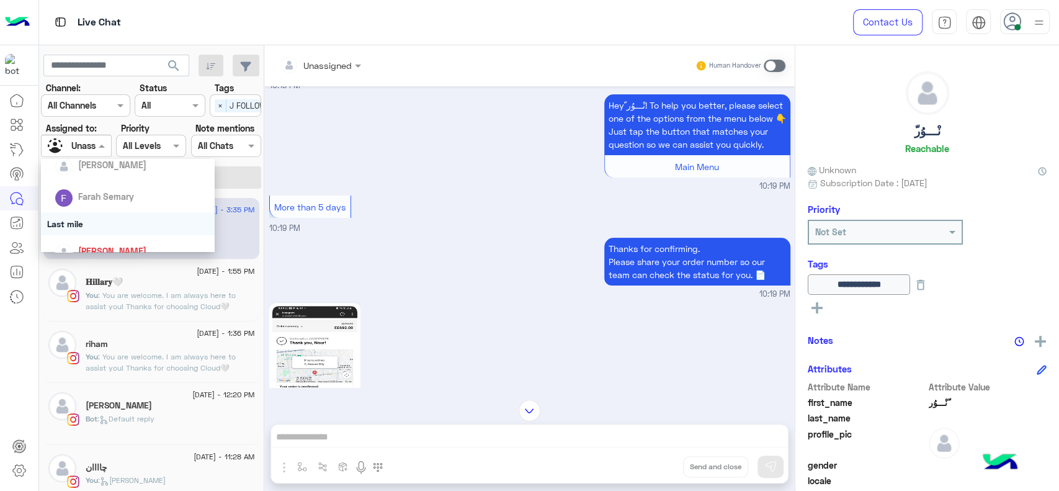
scroll to position [164, 0]
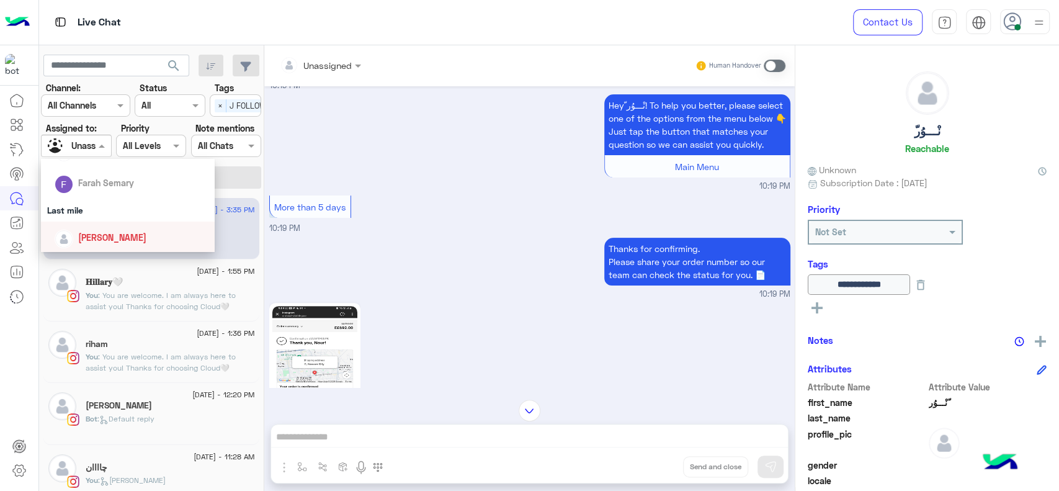
click at [104, 236] on span "[PERSON_NAME]" at bounding box center [112, 237] width 68 height 11
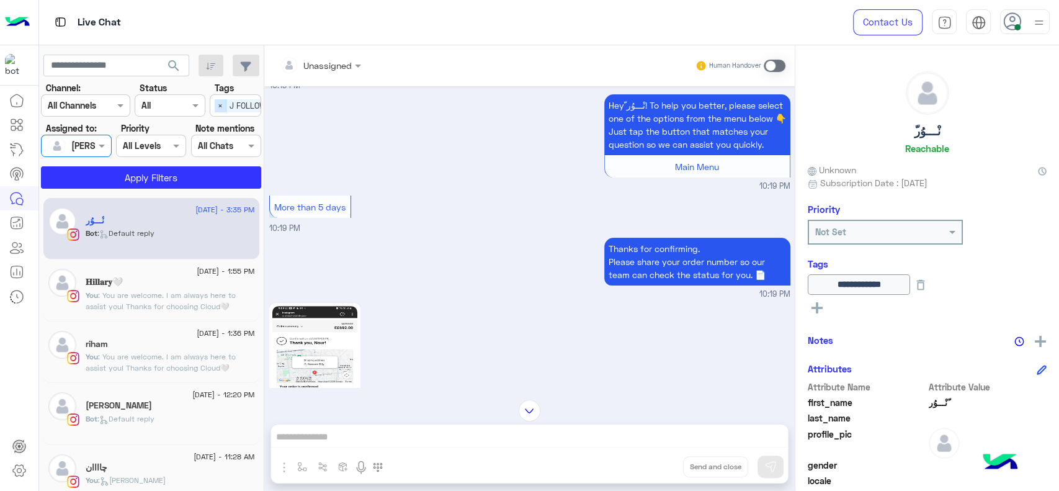
click at [221, 107] on span "×" at bounding box center [221, 105] width 12 height 13
click at [183, 179] on button "Apply Filters" at bounding box center [151, 177] width 220 height 22
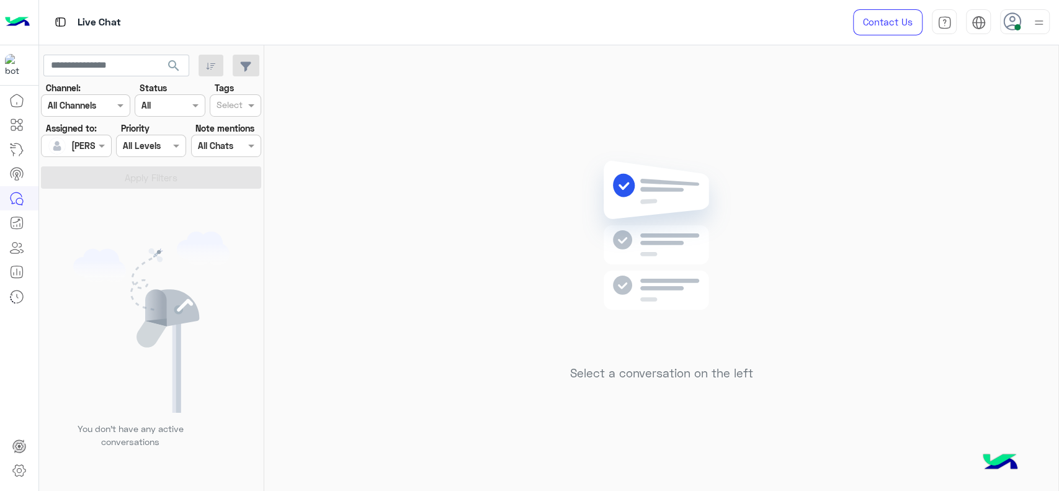
click at [370, 246] on div "Select a conversation on the left" at bounding box center [661, 270] width 794 height 451
click at [521, 275] on div "Select a conversation on the left" at bounding box center [661, 270] width 794 height 451
click at [357, 366] on div "Select a conversation on the left" at bounding box center [661, 270] width 794 height 451
click at [338, 232] on div "Select a conversation on the left" at bounding box center [661, 270] width 794 height 451
click at [336, 211] on div "Select a conversation on the left" at bounding box center [661, 270] width 794 height 451
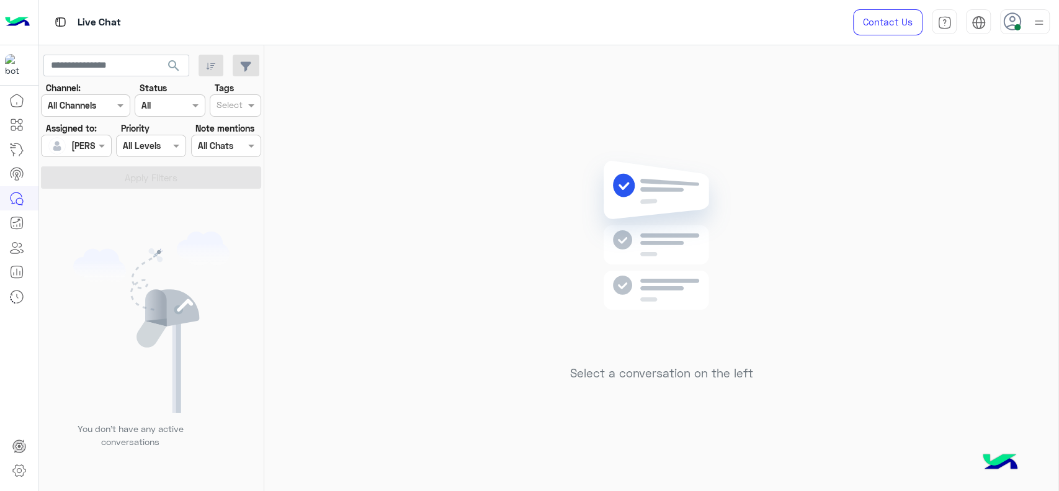
click at [431, 375] on div "Select a conversation on the left" at bounding box center [661, 270] width 794 height 451
click at [738, 287] on img at bounding box center [661, 254] width 179 height 206
click at [482, 274] on div "Select a conversation on the left" at bounding box center [661, 270] width 794 height 451
drag, startPoint x: 402, startPoint y: 202, endPoint x: 265, endPoint y: 2, distance: 241.9
click at [402, 201] on div "Select a conversation on the left" at bounding box center [661, 270] width 794 height 451
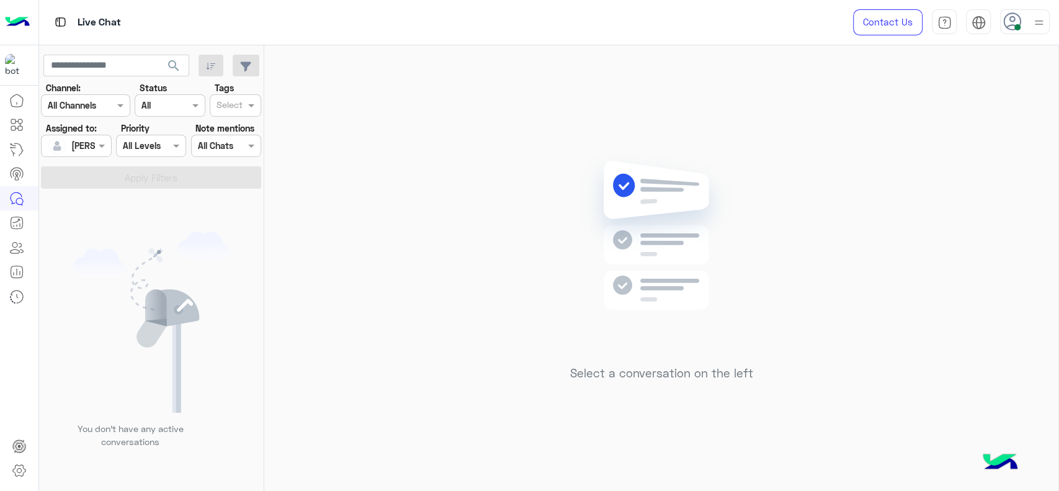
click at [427, 317] on div "Select a conversation on the left" at bounding box center [661, 270] width 794 height 451
click at [1023, 31] on div at bounding box center [1025, 21] width 50 height 25
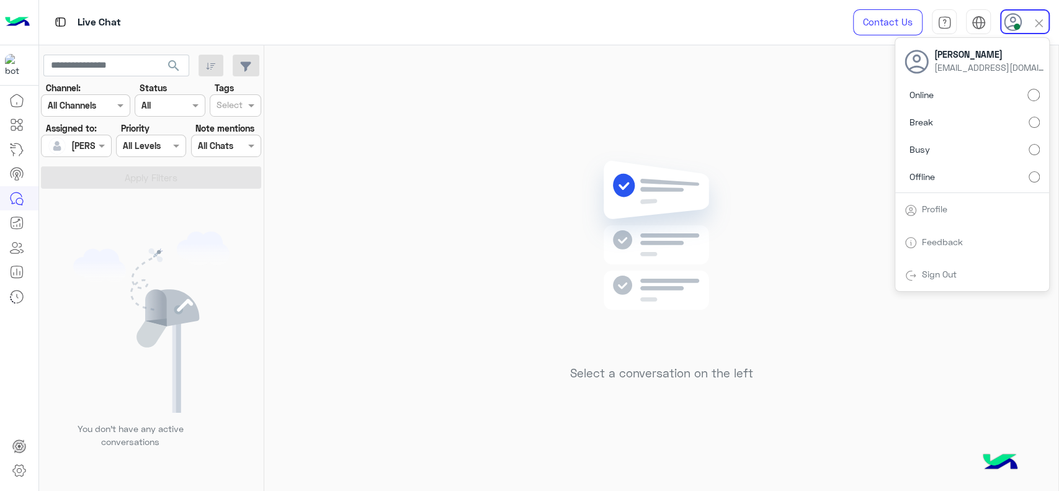
click at [1033, 170] on label "Offline" at bounding box center [972, 176] width 135 height 22
